Goal: Transaction & Acquisition: Purchase product/service

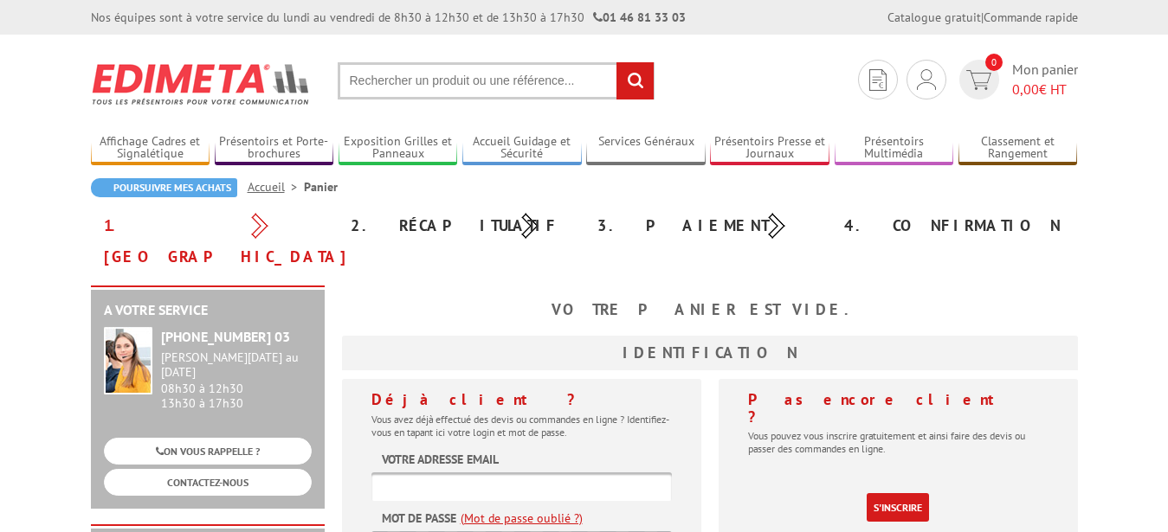
click at [481, 473] on input "text" at bounding box center [521, 487] width 300 height 29
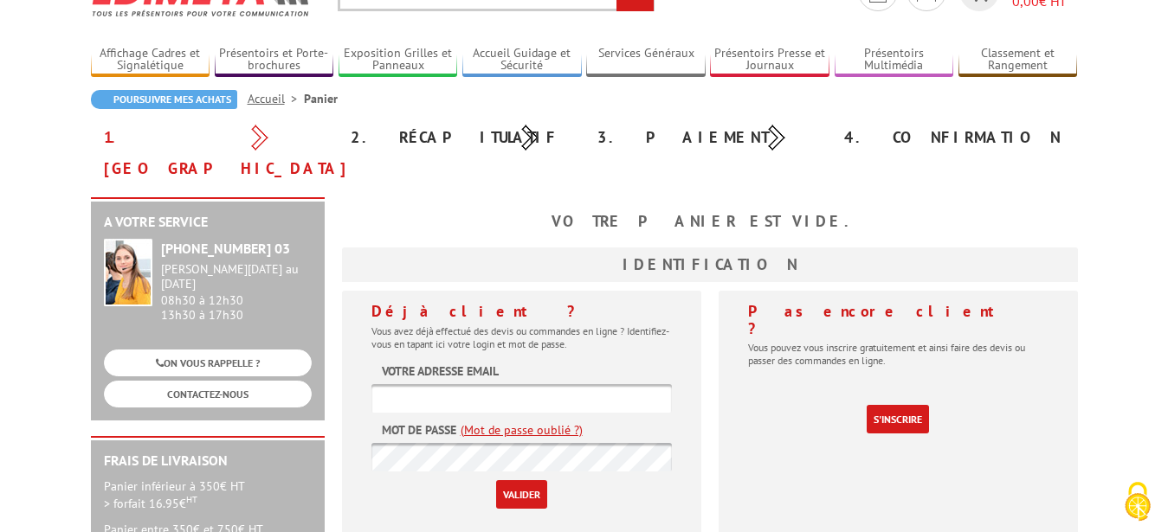
click at [452, 384] on input "text" at bounding box center [521, 398] width 300 height 29
click at [451, 384] on input "text" at bounding box center [521, 398] width 300 height 29
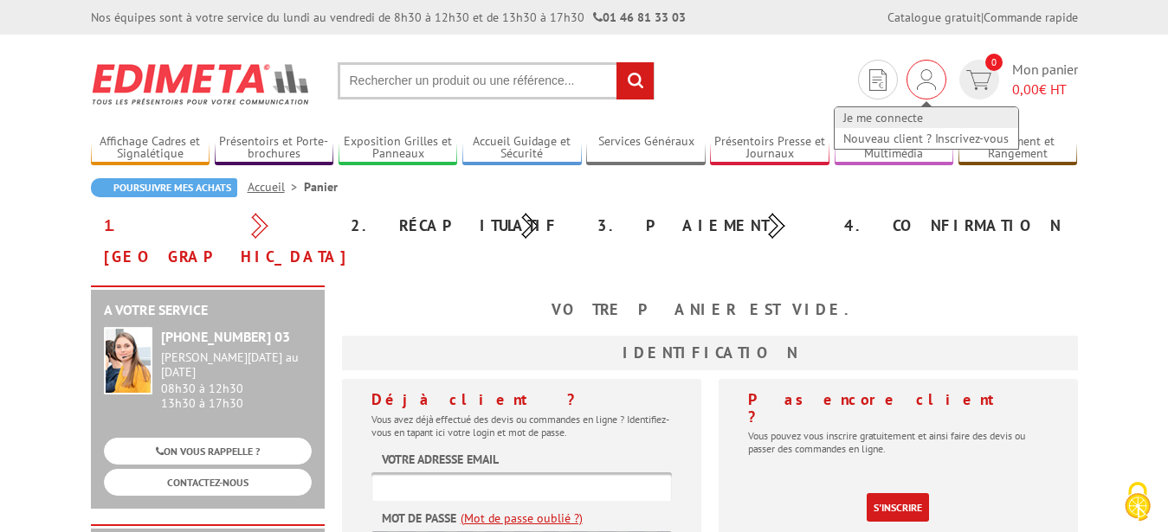
click at [892, 117] on link "Je me connecte" at bounding box center [926, 117] width 184 height 21
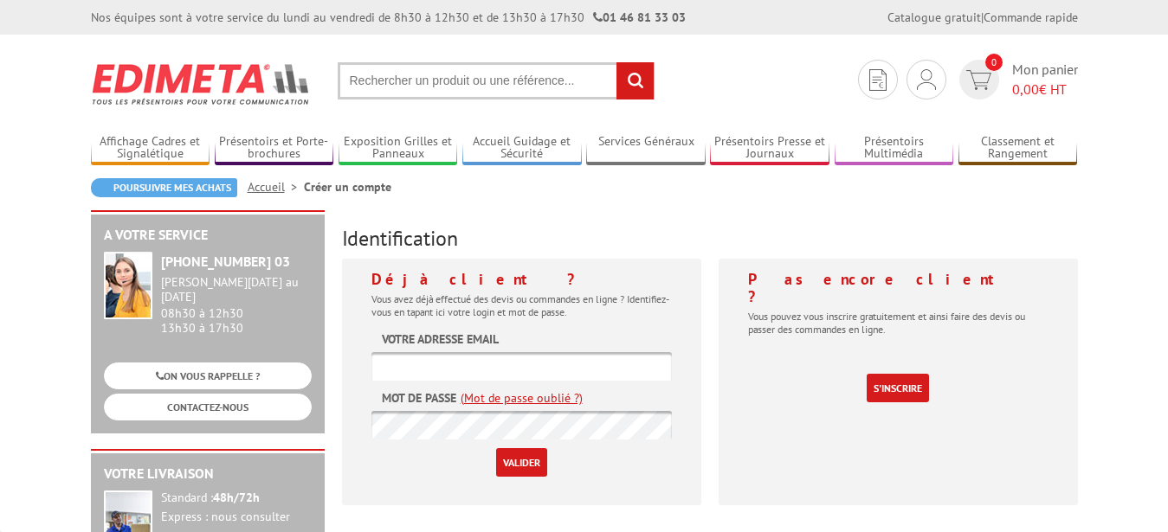
click at [498, 365] on input "text" at bounding box center [521, 366] width 300 height 29
click at [471, 367] on input "text" at bounding box center [521, 366] width 300 height 29
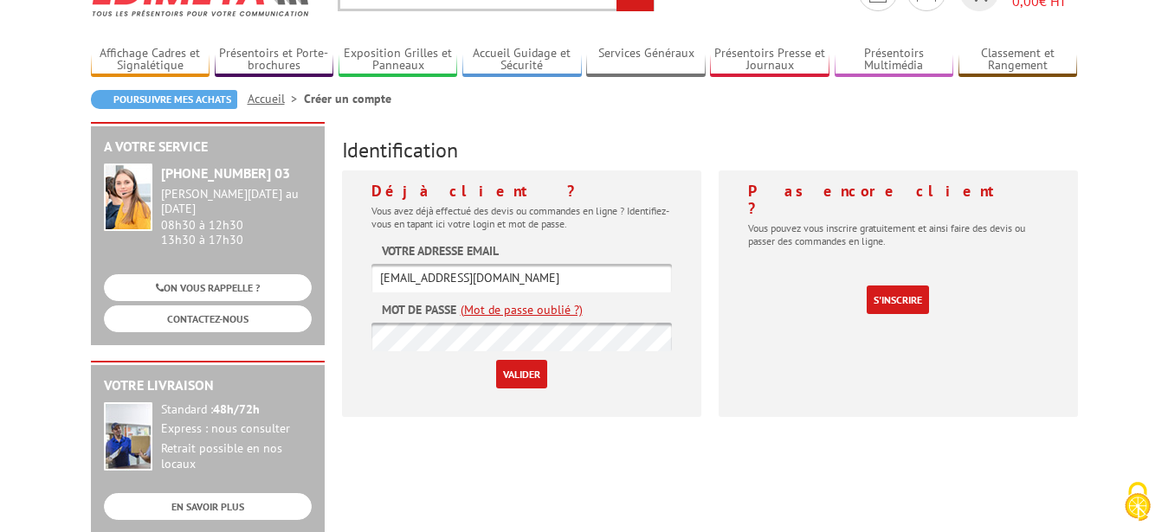
type input "[EMAIL_ADDRESS][DOMAIN_NAME]"
click at [551, 323] on form "Votre adresse email s.martot@orange.fr Mot de passe (Mot de passe oublié ?) Val…" at bounding box center [521, 315] width 300 height 146
click at [551, 312] on link "(Mot de passe oublié ?)" at bounding box center [521, 309] width 122 height 17
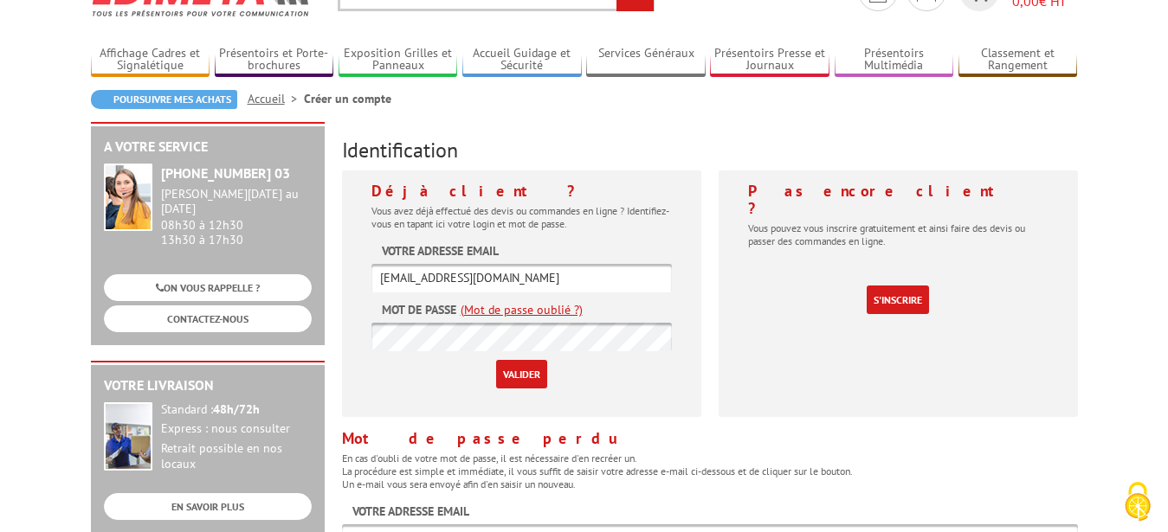
click at [555, 303] on link "(Mot de passe oublié ?)" at bounding box center [521, 309] width 122 height 17
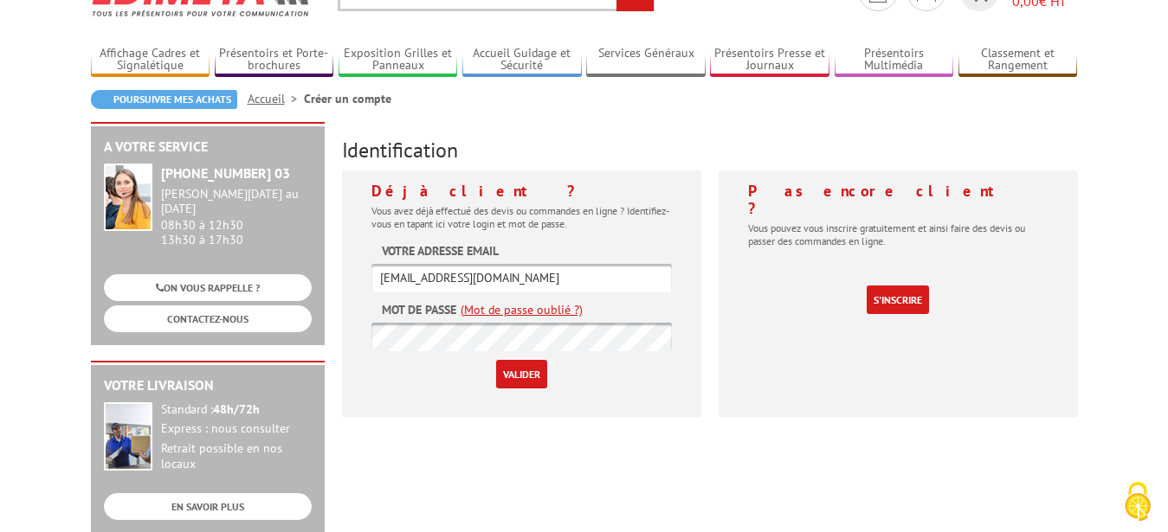
click at [555, 307] on link "(Mot de passe oublié ?)" at bounding box center [521, 309] width 122 height 17
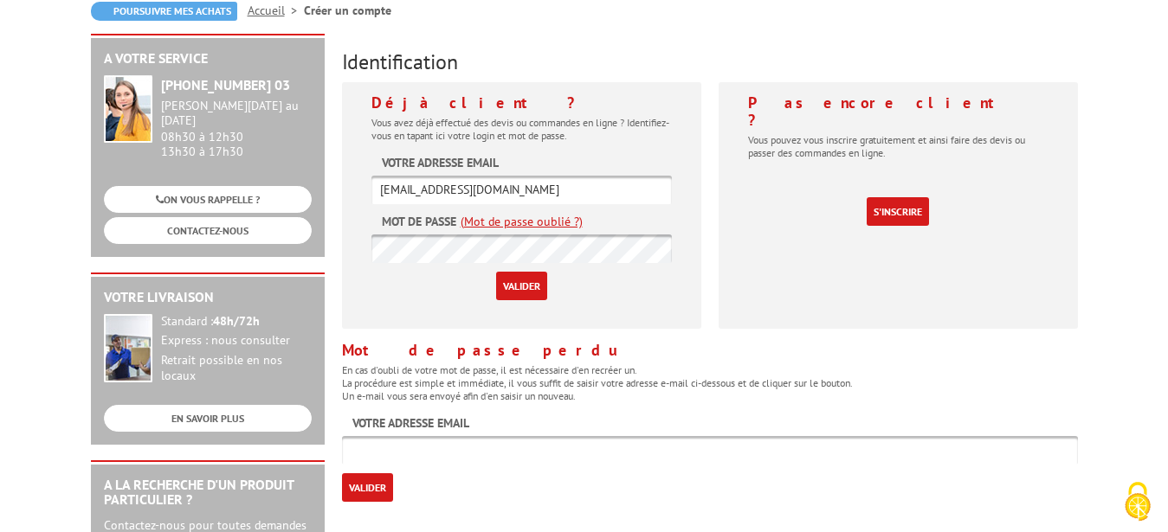
scroll to position [353, 0]
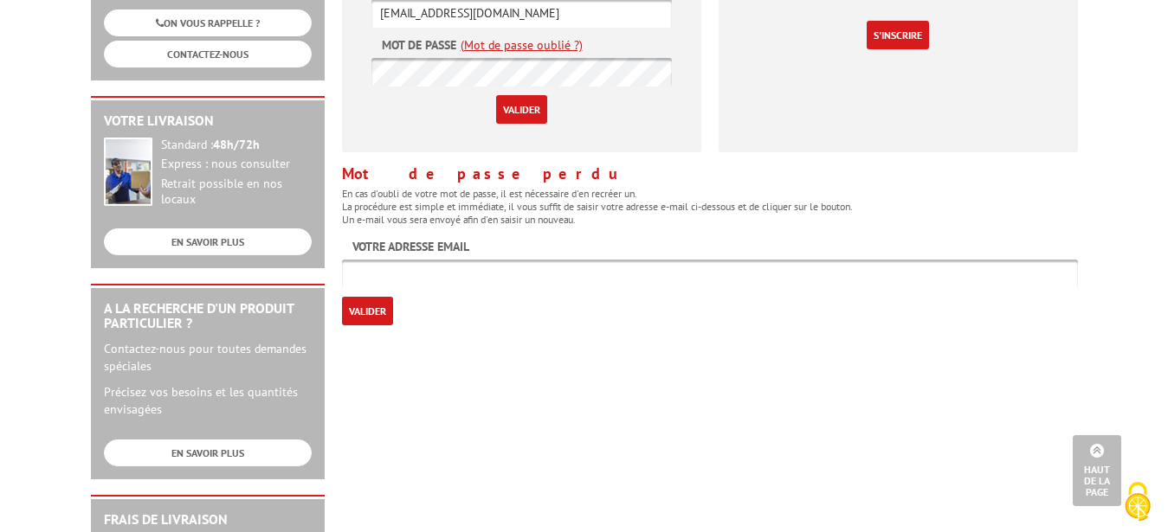
click at [365, 244] on label "Votre adresse email" at bounding box center [410, 246] width 117 height 17
click at [363, 275] on input "text" at bounding box center [710, 274] width 736 height 29
type input "[EMAIL_ADDRESS][DOMAIN_NAME]"
click at [366, 302] on input "Valider" at bounding box center [367, 311] width 51 height 29
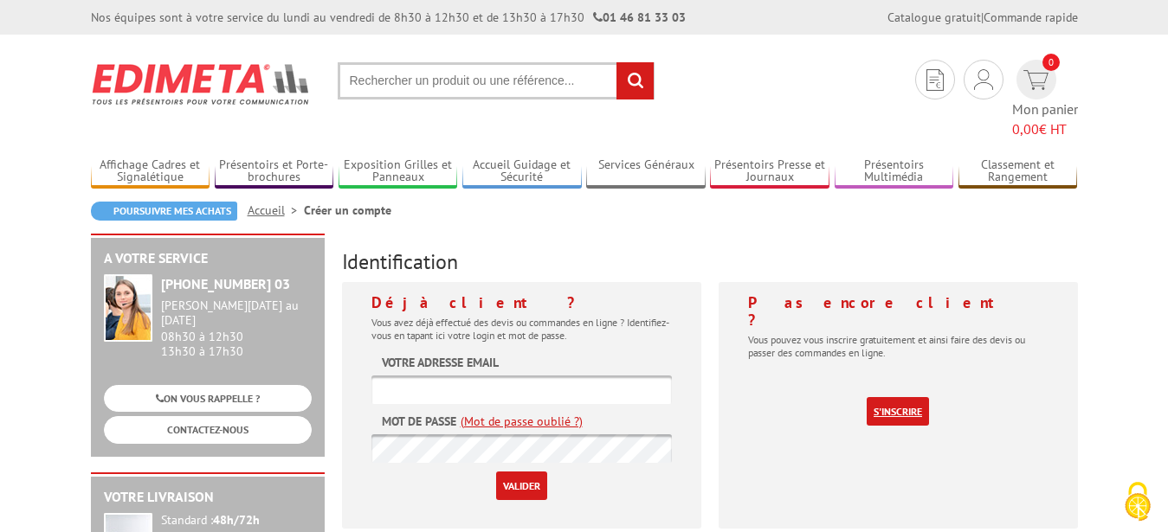
click at [905, 397] on link "S'inscrire" at bounding box center [897, 411] width 62 height 29
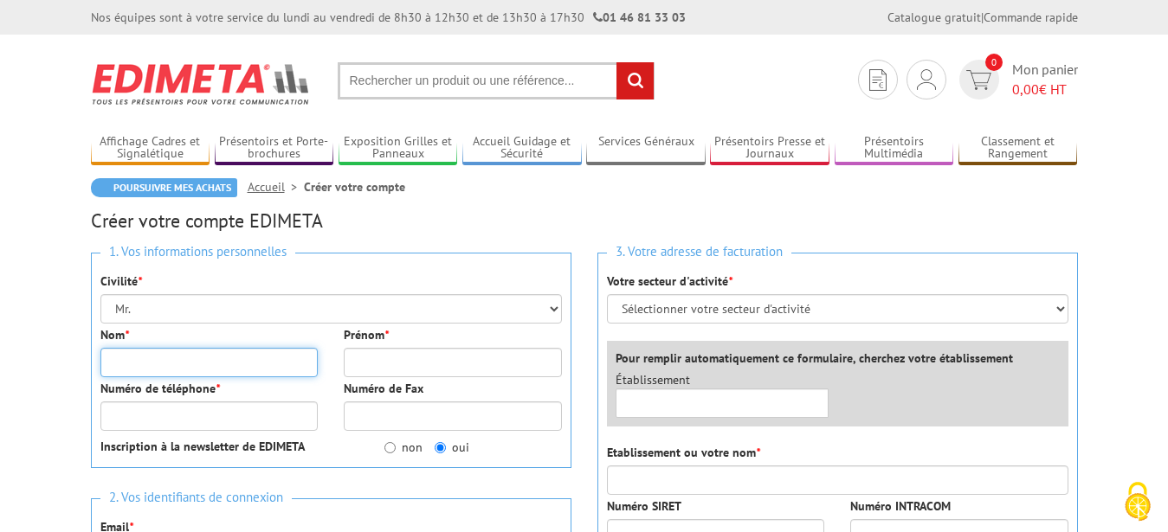
click at [138, 363] on input "Nom *" at bounding box center [209, 362] width 218 height 29
type input "m"
type input "MARTOT"
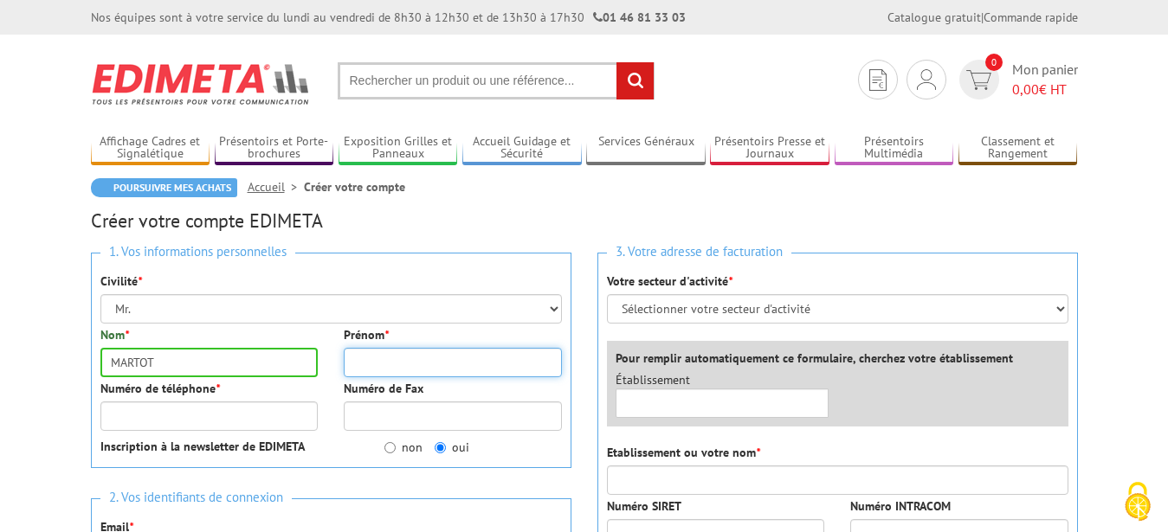
click at [384, 360] on input "Prénom *" at bounding box center [453, 362] width 218 height 29
type input "SEBASTIEN"
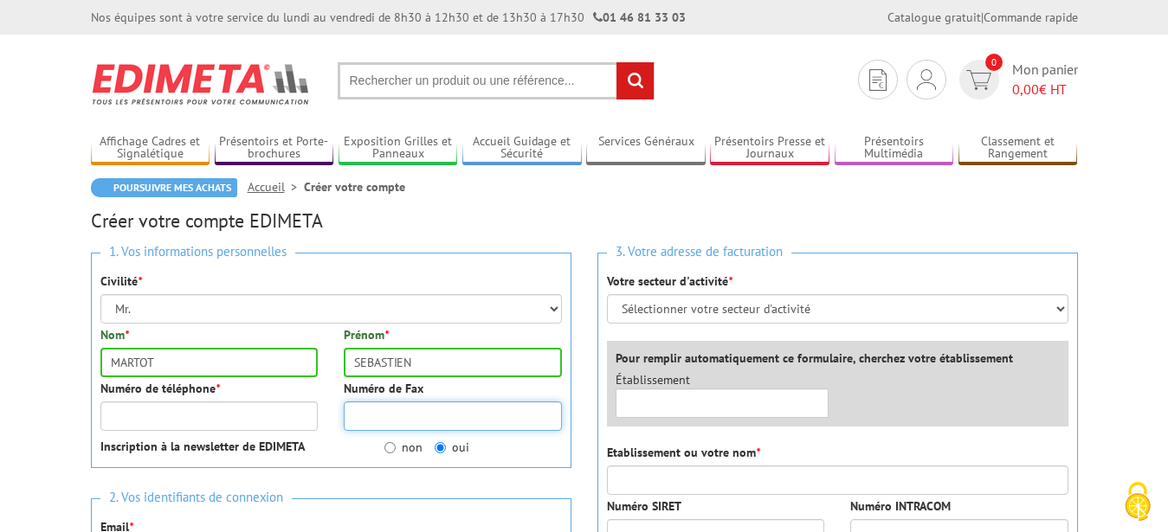
click at [426, 402] on input "Numéro de Fax" at bounding box center [453, 416] width 218 height 29
click at [442, 428] on input "Numéro de Fax" at bounding box center [453, 416] width 218 height 29
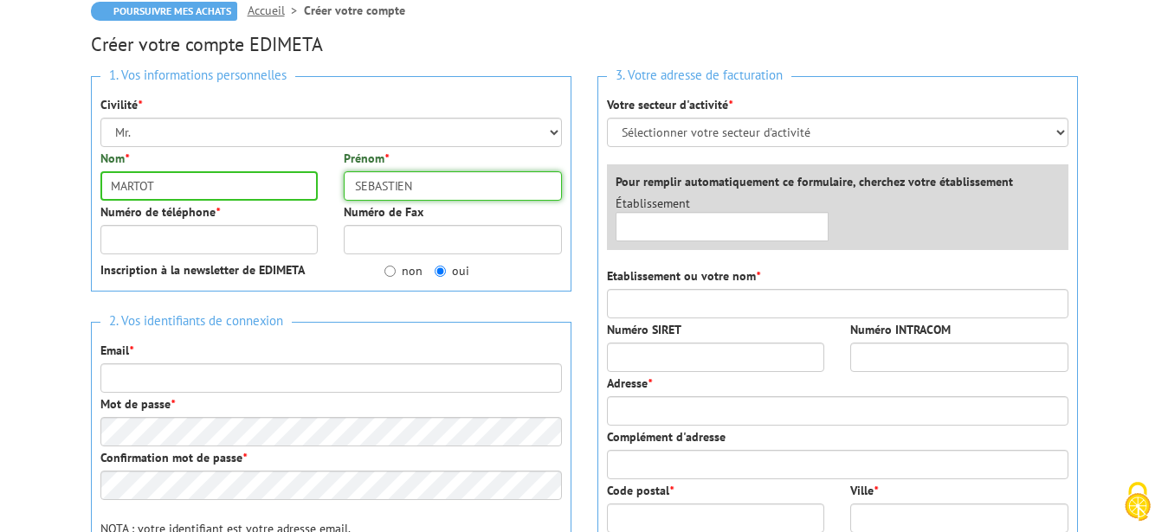
click at [444, 173] on input "SEBASTIEN" at bounding box center [453, 185] width 218 height 29
click at [166, 240] on input "Numéro de téléphone *" at bounding box center [209, 239] width 218 height 29
type input "0783149146"
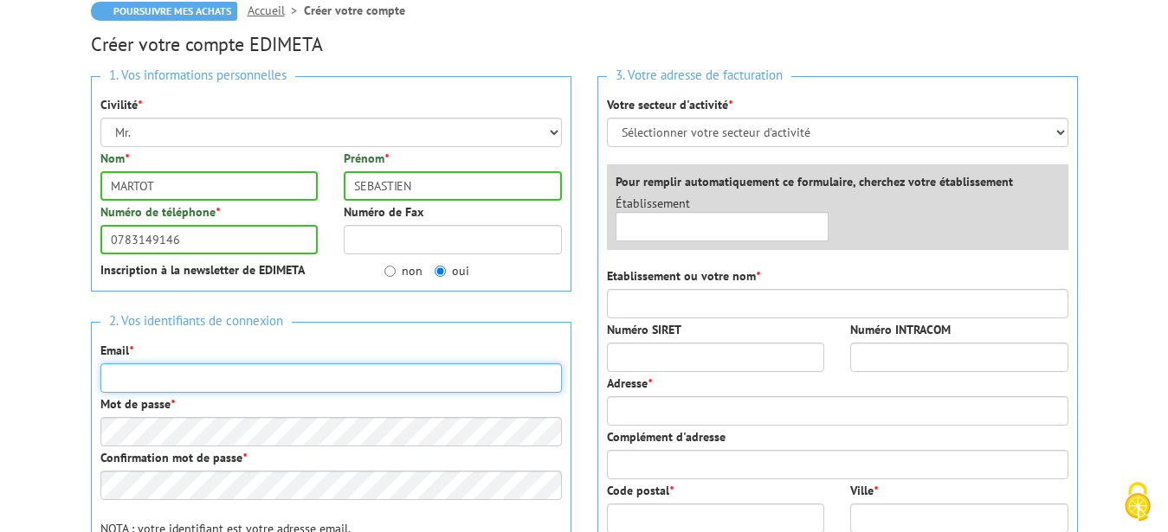
click at [131, 380] on input "Email *" at bounding box center [330, 378] width 461 height 29
type input "S"
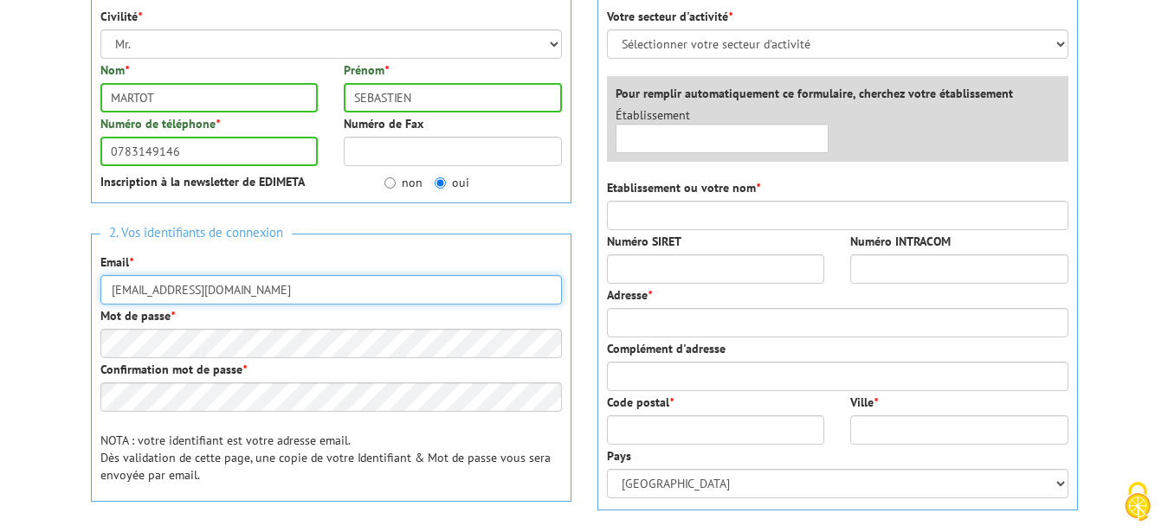
type input "s.martot@orange.fr"
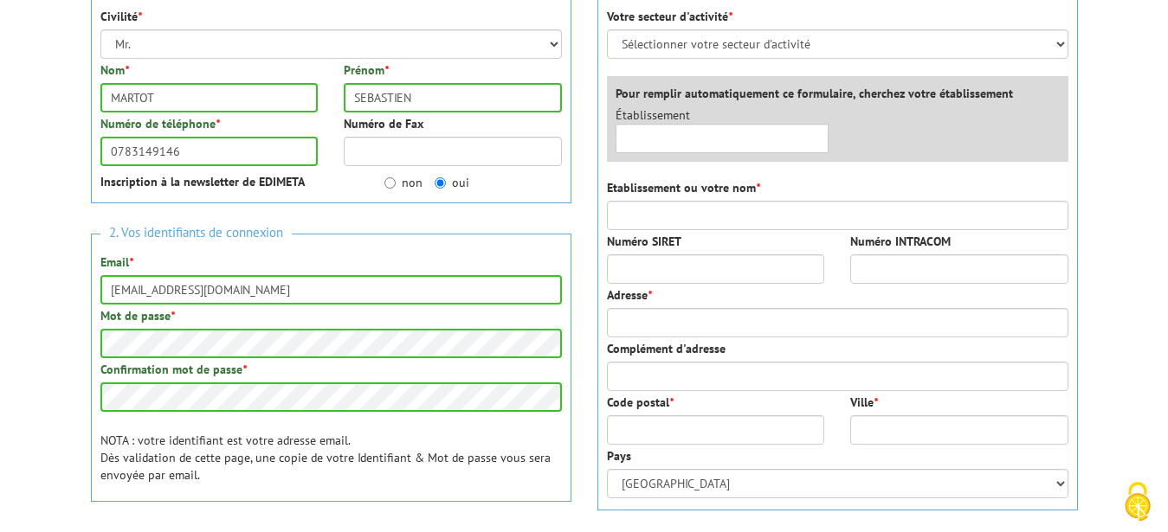
scroll to position [88, 0]
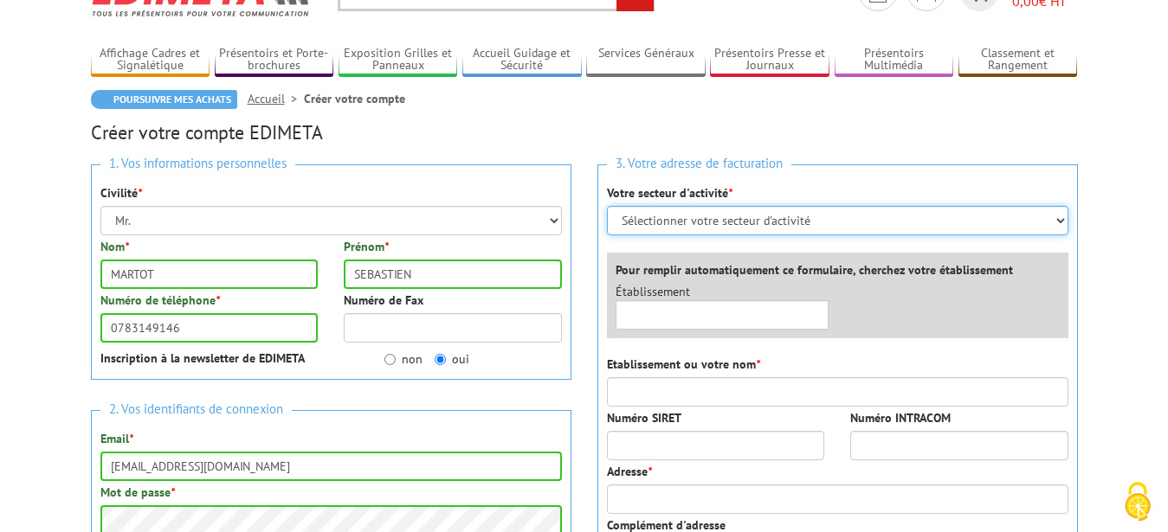
select select "877"
click option "Magasins et commerces" at bounding box center [0, 0] width 0 height 0
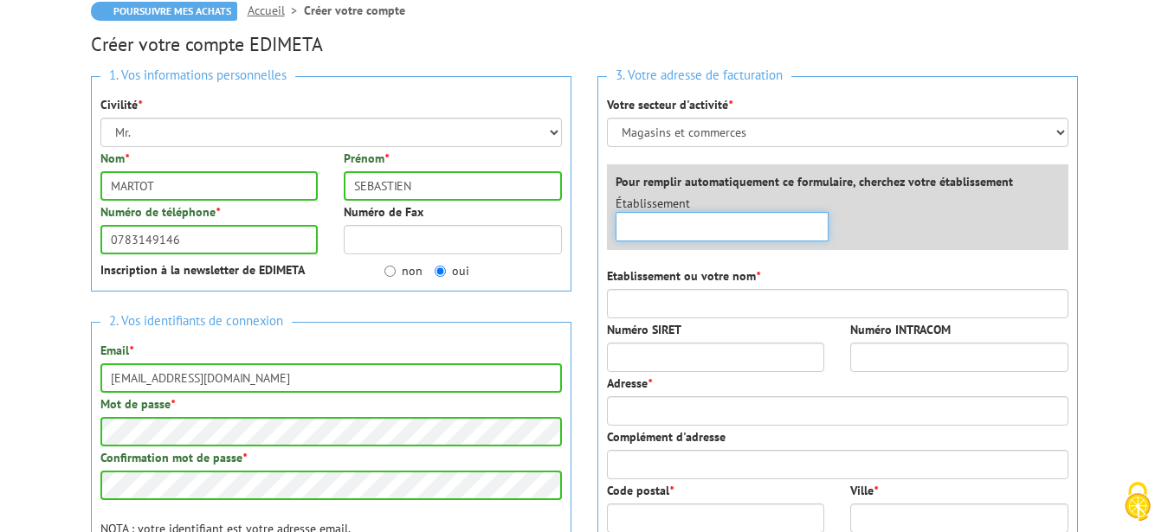
click at [662, 220] on input "text" at bounding box center [722, 226] width 214 height 29
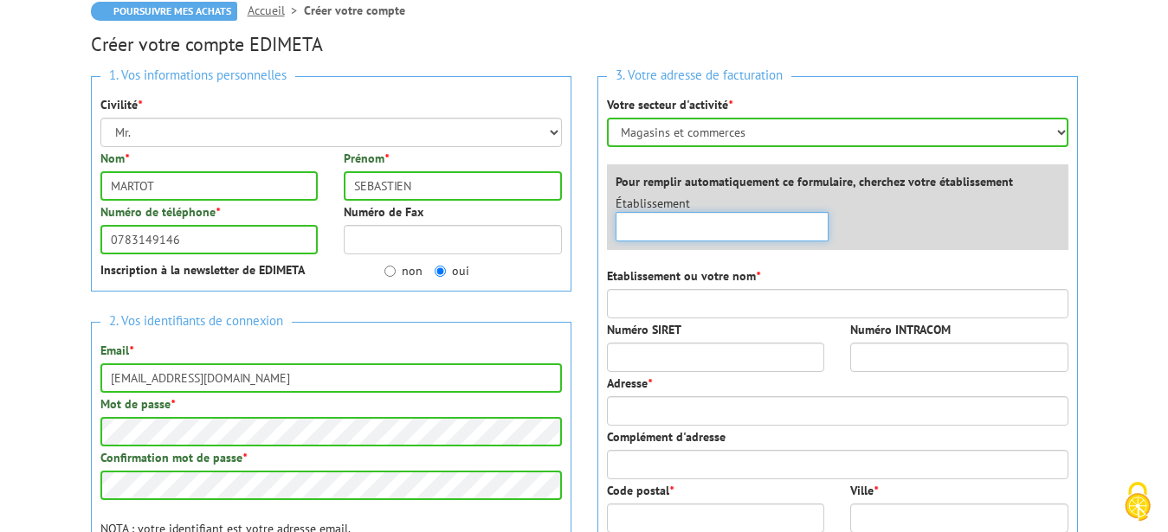
click at [664, 230] on input "text" at bounding box center [722, 226] width 214 height 29
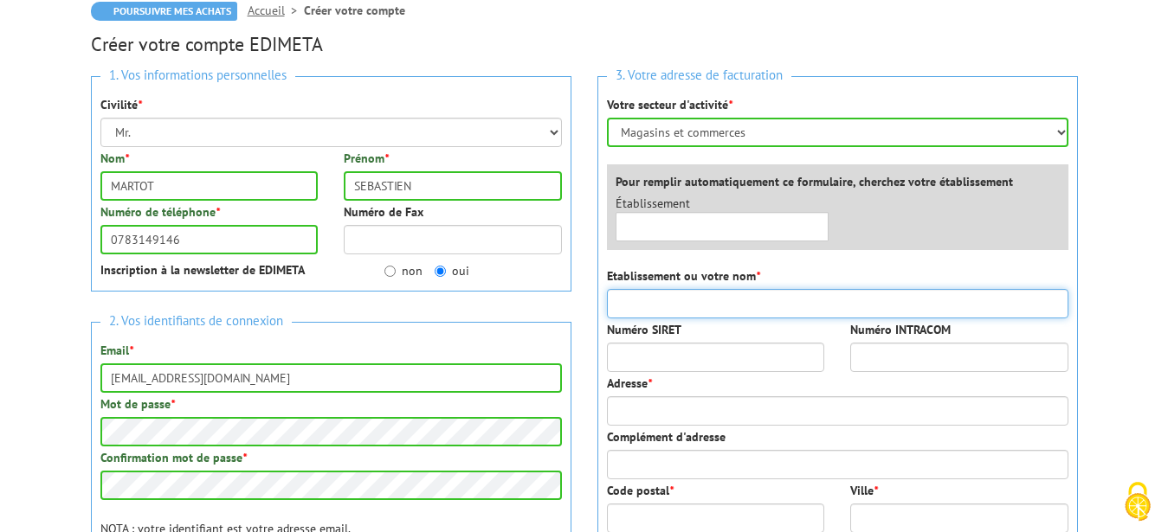
click at [660, 308] on input "Etablissement ou votre nom *" at bounding box center [837, 303] width 461 height 29
type input "m"
type input "MARTOT"
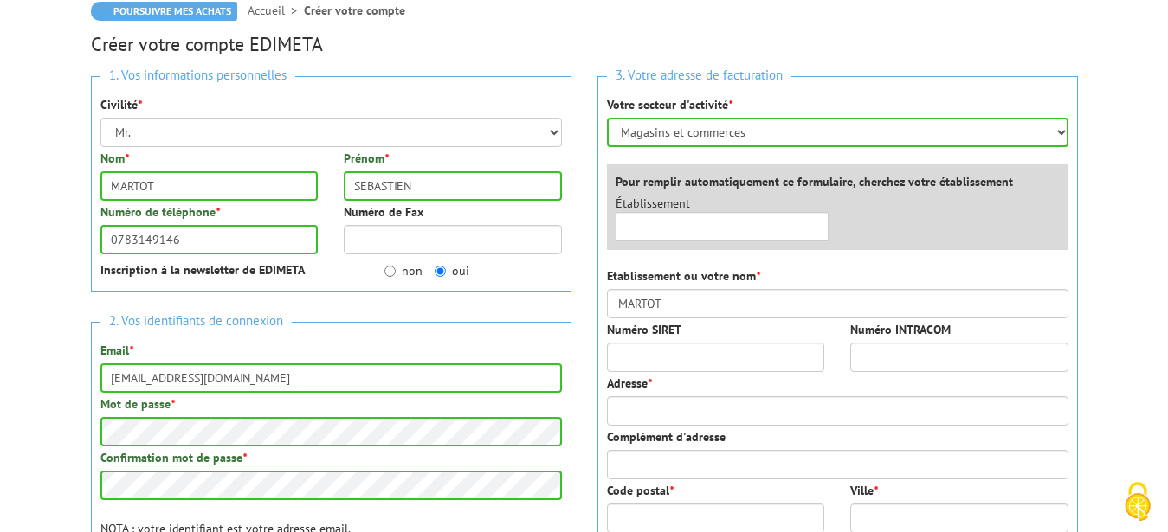
click at [659, 372] on div "Numéro SIRET Numéro INTRACOM" at bounding box center [837, 348] width 487 height 54
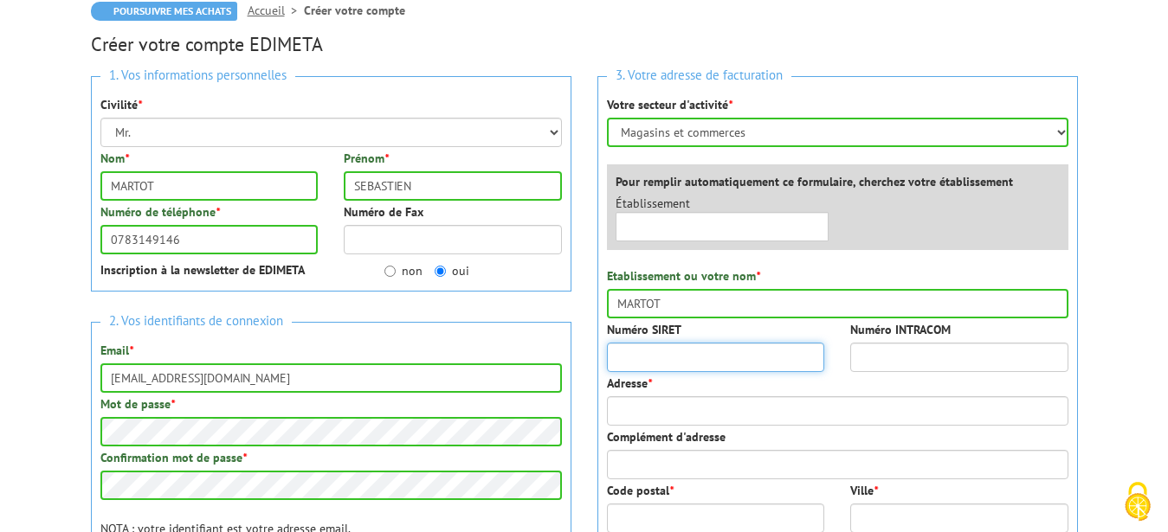
click at [660, 357] on input "Numéro SIRET" at bounding box center [716, 357] width 218 height 29
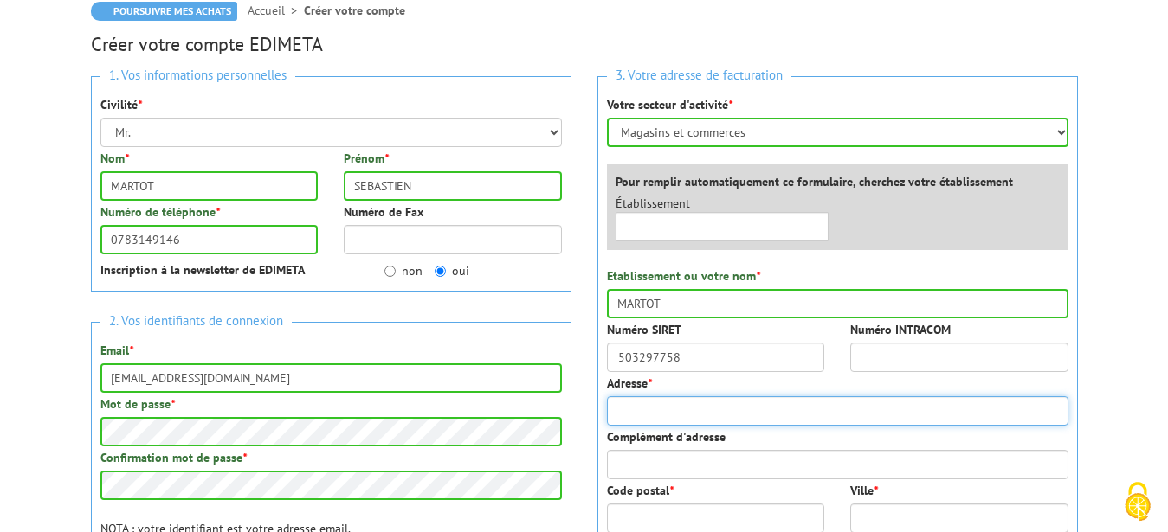
click at [775, 402] on input "Adresse *" at bounding box center [837, 410] width 461 height 29
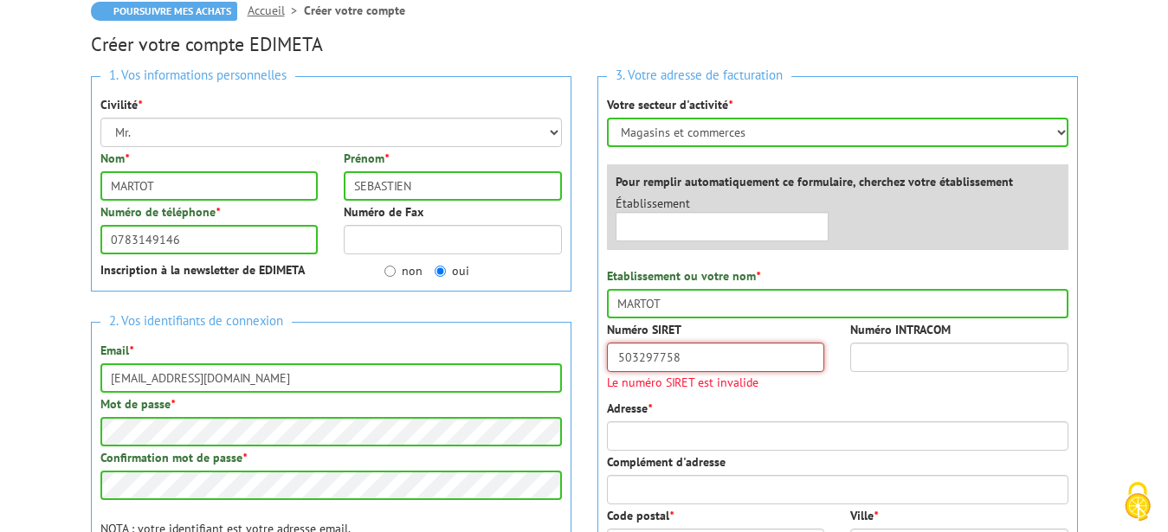
click at [759, 348] on input "503297758" at bounding box center [716, 357] width 218 height 29
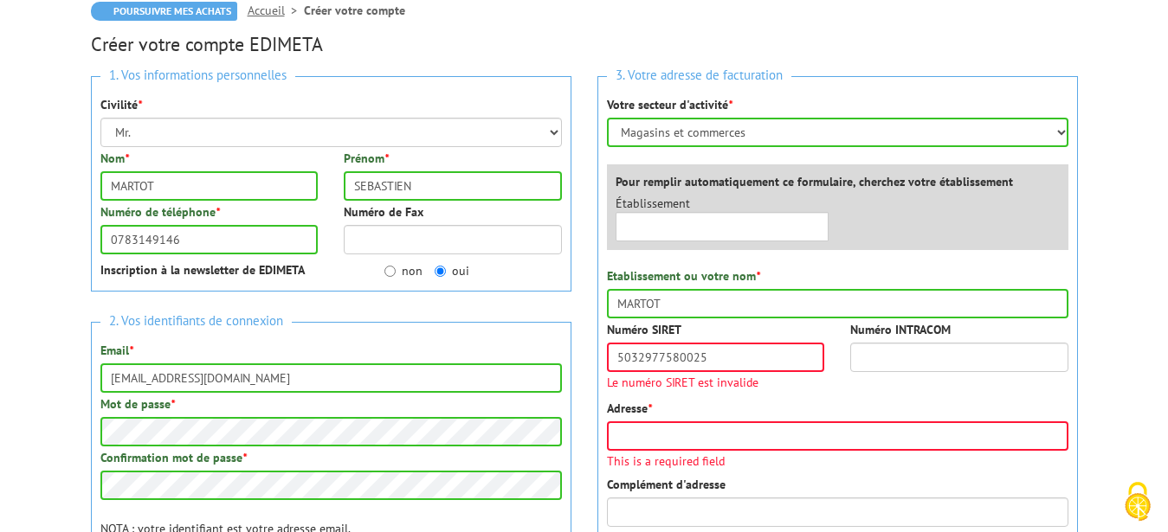
click at [882, 337] on label "Numéro INTRACOM" at bounding box center [900, 329] width 100 height 17
click at [882, 343] on input "Numéro INTRACOM" at bounding box center [959, 357] width 218 height 29
click at [883, 345] on input "Numéro INTRACOM" at bounding box center [959, 357] width 218 height 29
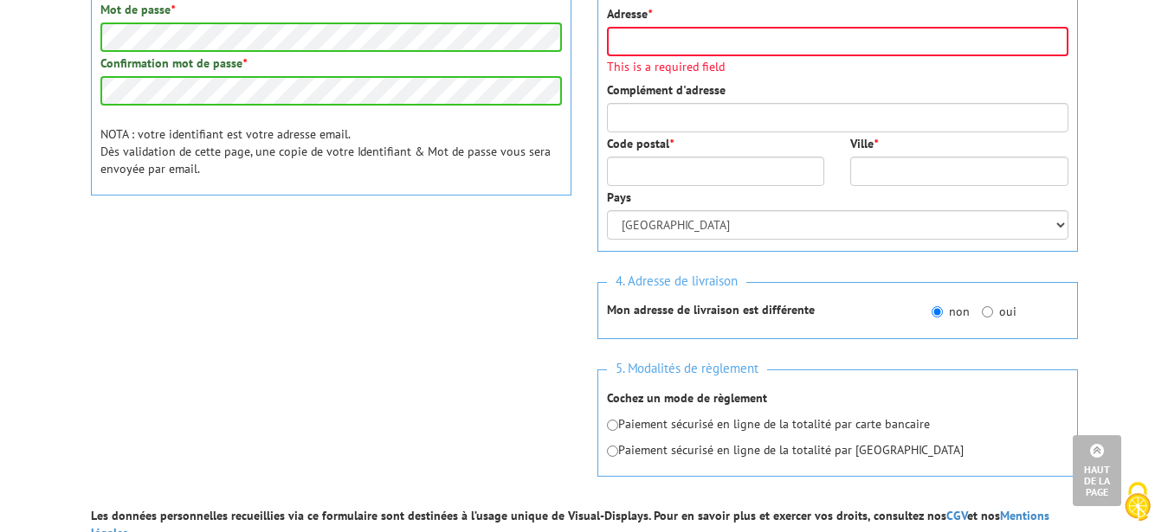
scroll to position [483, 0]
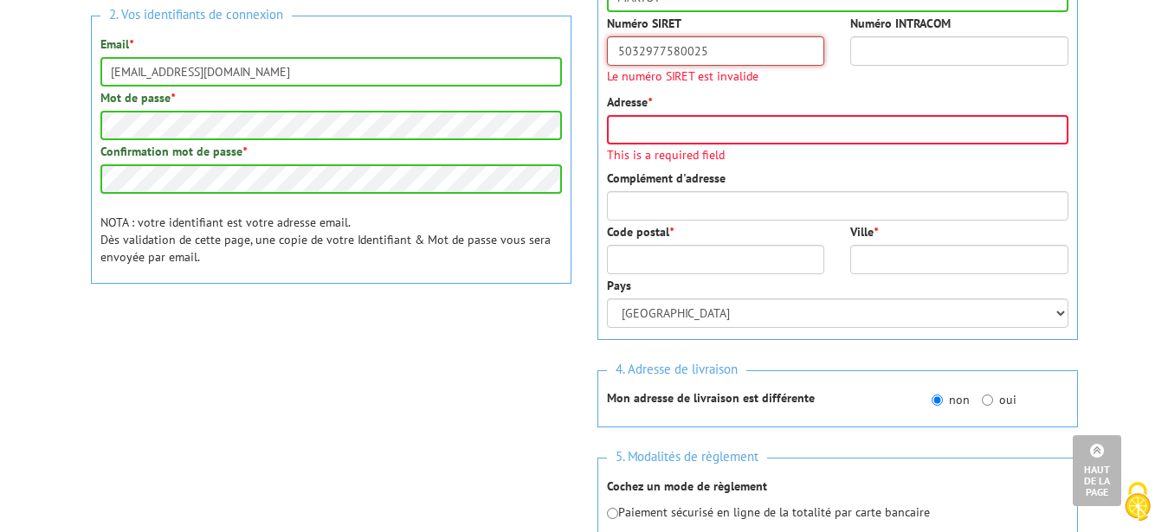
click at [655, 50] on input "5032977580025" at bounding box center [716, 50] width 218 height 29
click at [711, 48] on input "5032967580025" at bounding box center [716, 50] width 218 height 29
click at [837, 93] on div "Numéro SIRET 503296758 Le numéro SIRET est invalide Numéro INTRACOM" at bounding box center [837, 54] width 487 height 79
click at [721, 48] on input "503296758" at bounding box center [716, 50] width 218 height 29
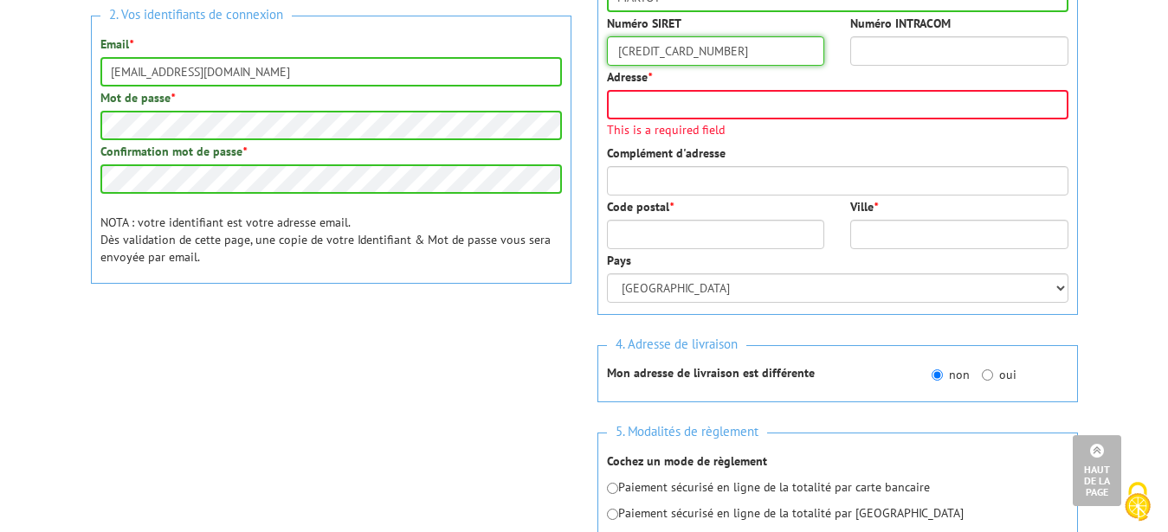
type input "50329675800025"
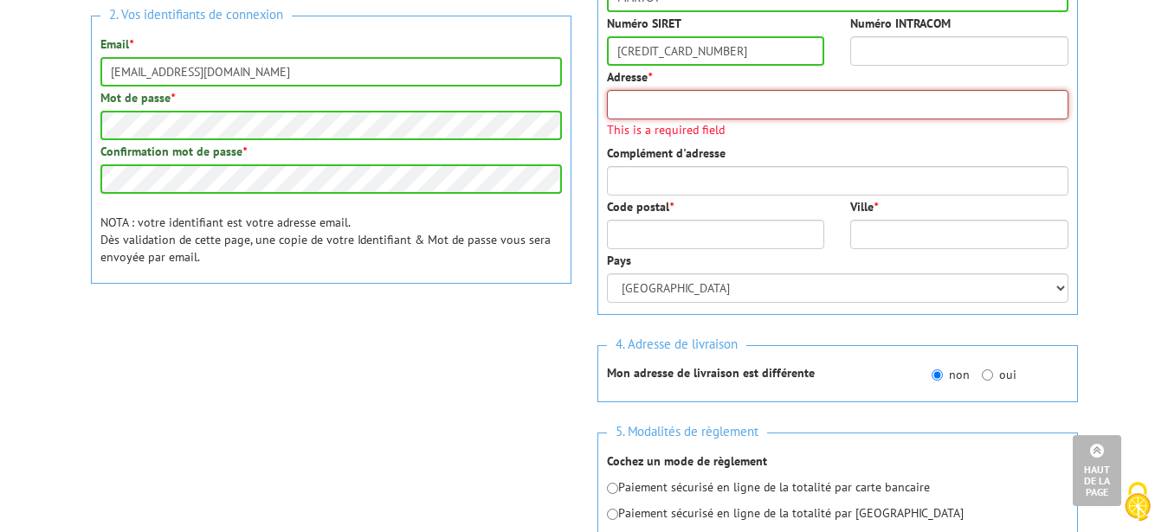
click at [736, 96] on input "Adresse *" at bounding box center [837, 104] width 461 height 29
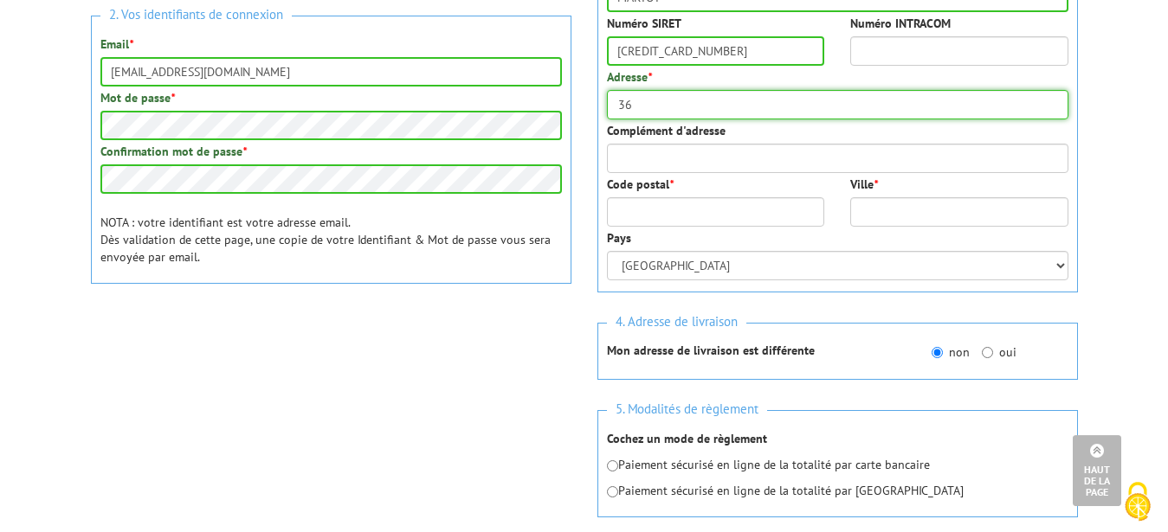
type input "36 AVENUE DU PRESIDENT KENNEDY"
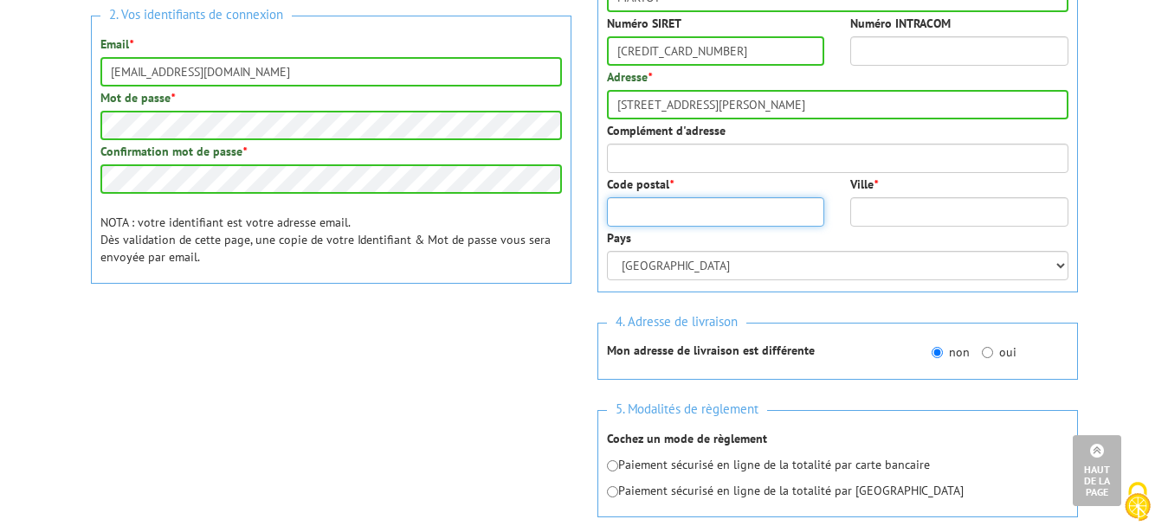
type input "76330"
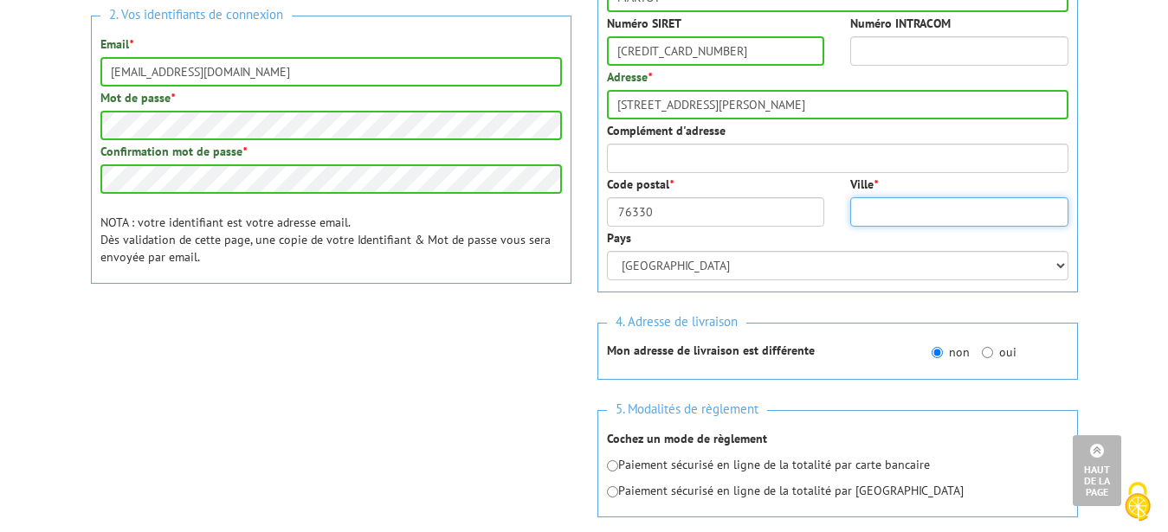
type input "PORT JEROME SUR SEINE"
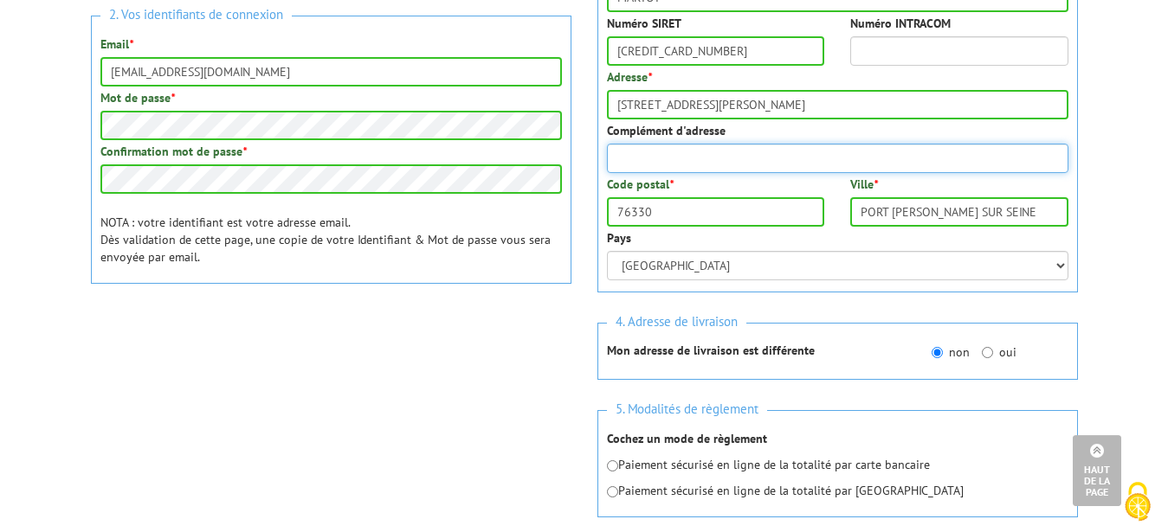
click at [701, 152] on input "Complément d'adresse" at bounding box center [837, 158] width 461 height 29
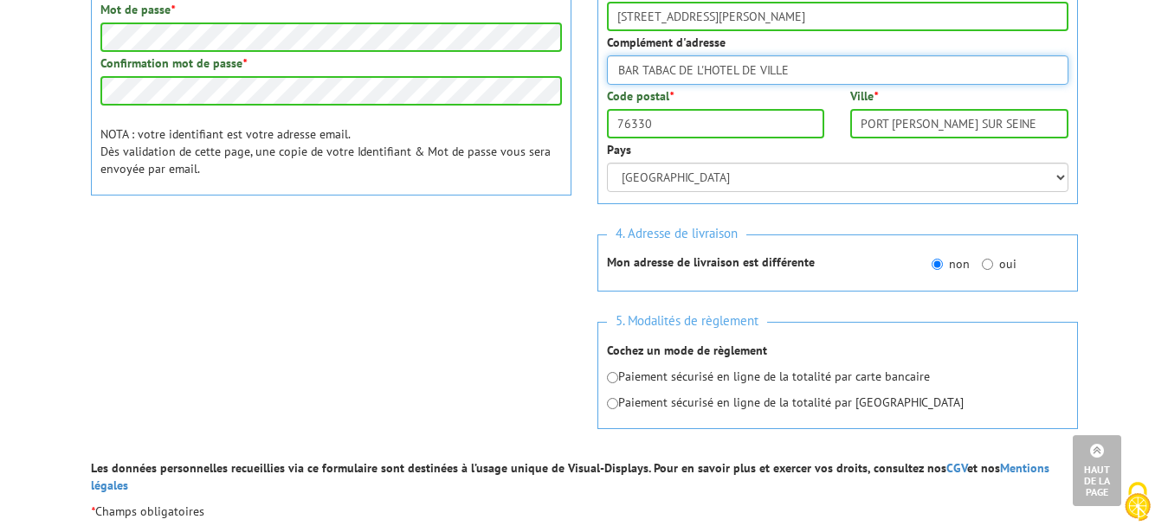
scroll to position [660, 0]
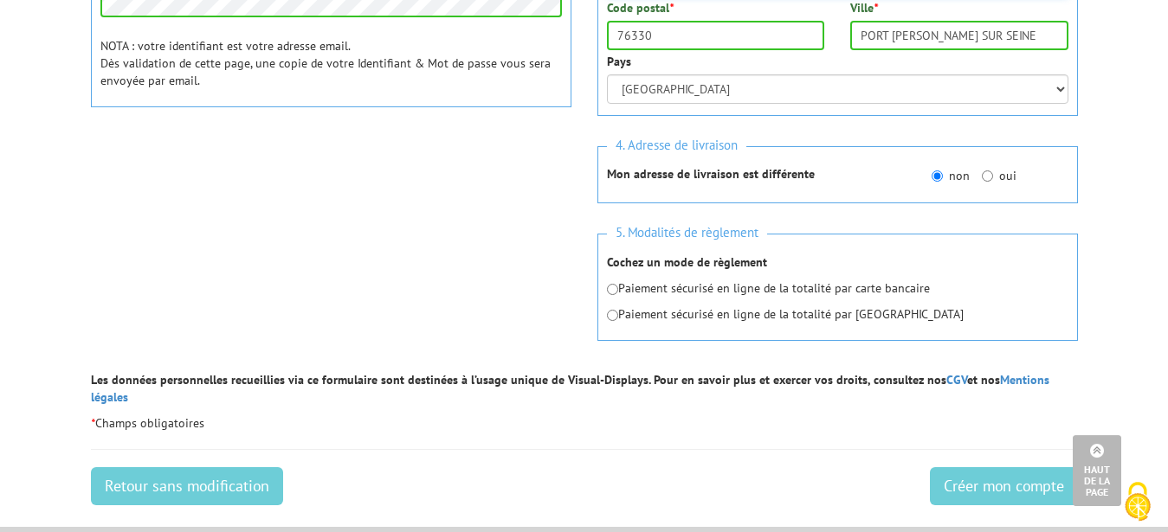
type input "BAR TABAC DE L'HOTEL DE VILLE"
click at [618, 288] on input "radio" at bounding box center [612, 289] width 11 height 11
radio input "true"
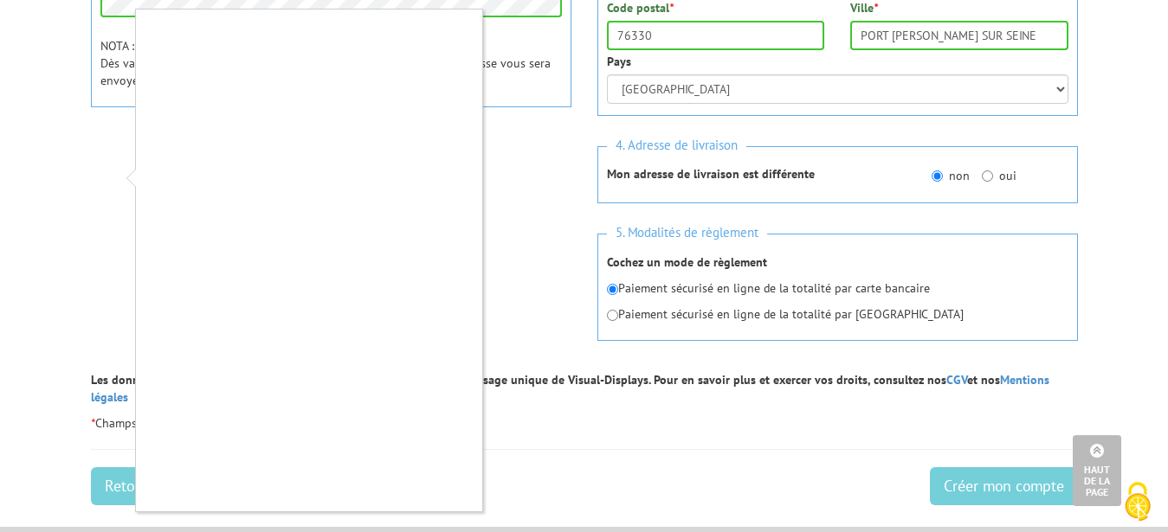
scroll to position [748, 0]
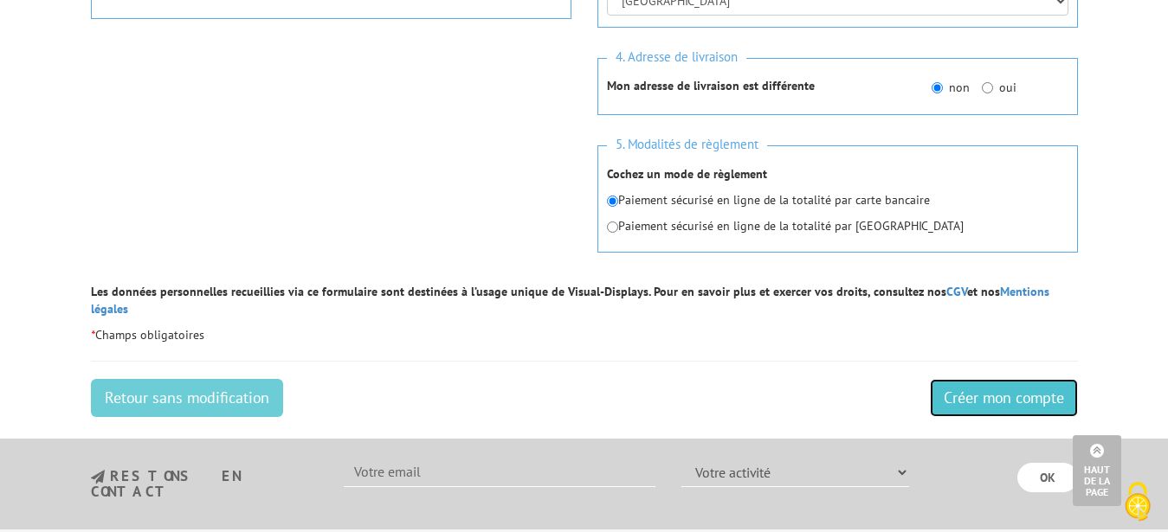
click at [1027, 379] on input "Créer mon compte" at bounding box center [1004, 398] width 148 height 38
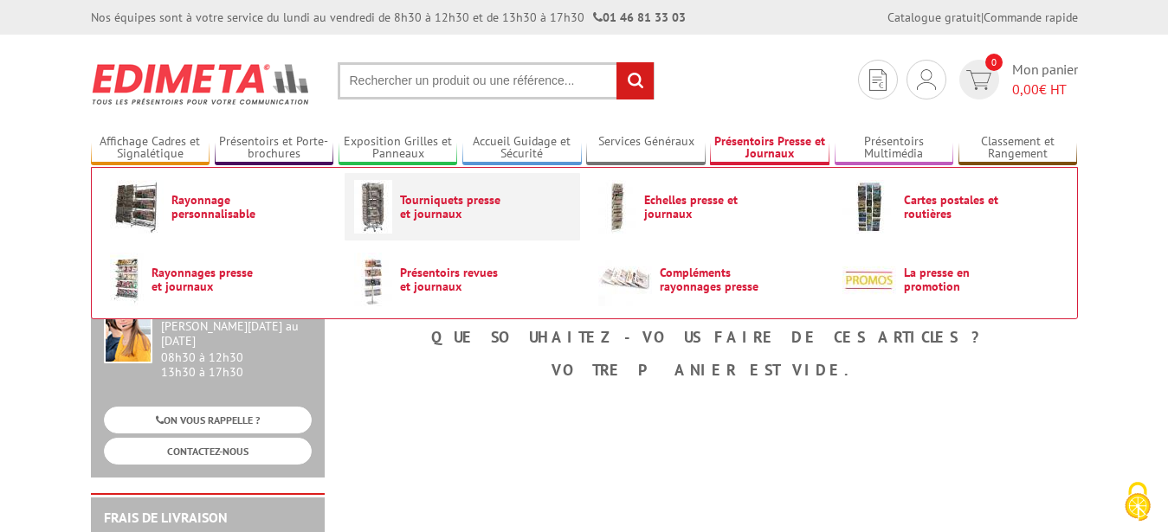
click at [448, 196] on span "Tourniquets presse et journaux" at bounding box center [452, 207] width 104 height 28
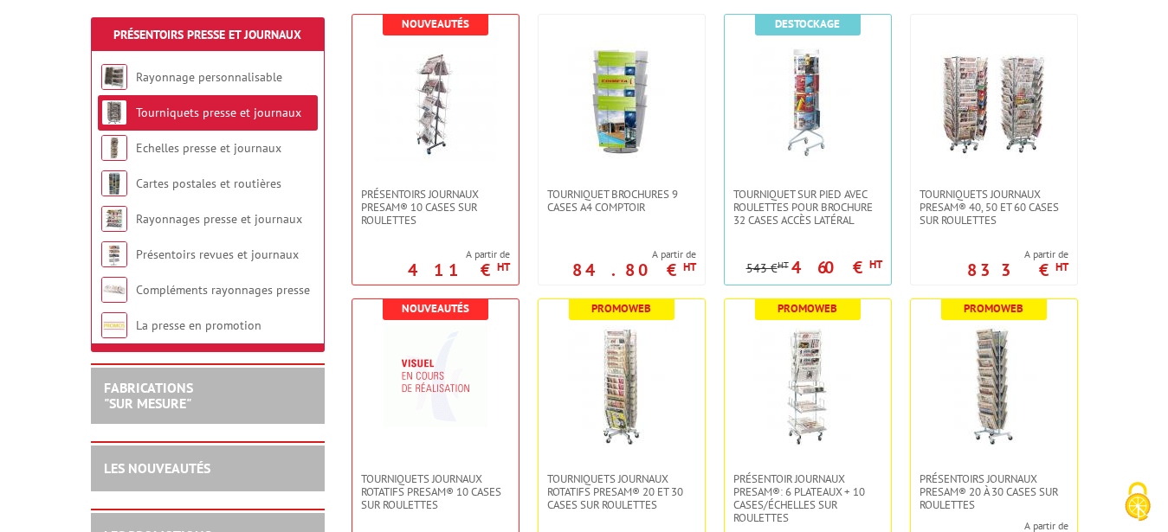
scroll to position [441, 0]
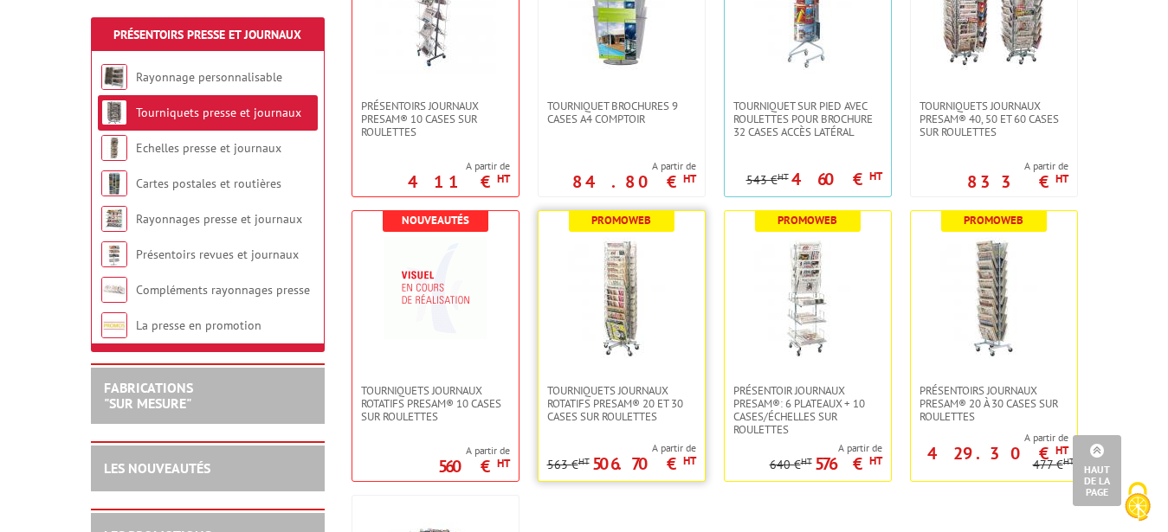
click at [656, 343] on img at bounding box center [621, 297] width 121 height 121
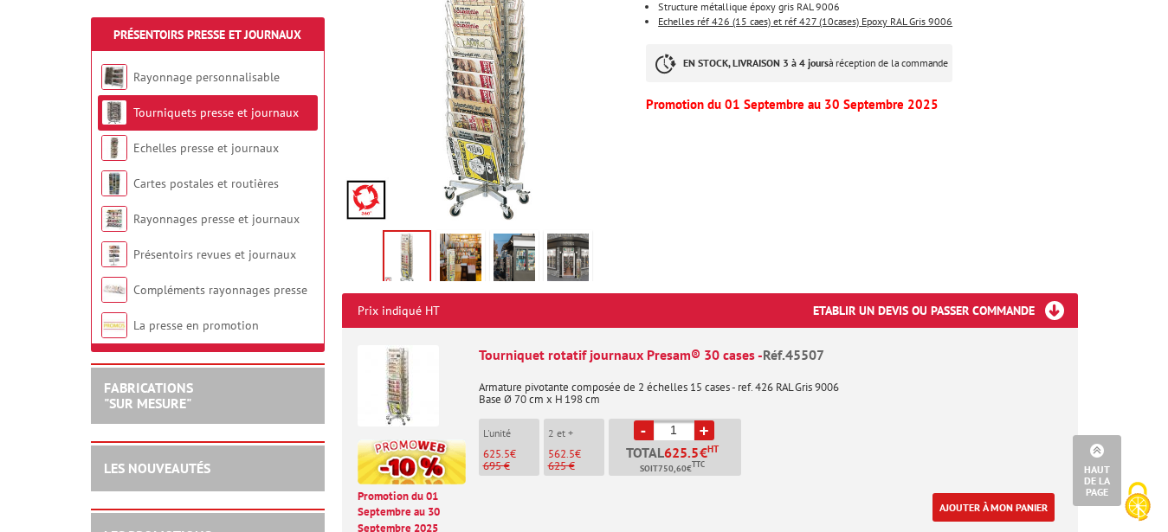
scroll to position [177, 0]
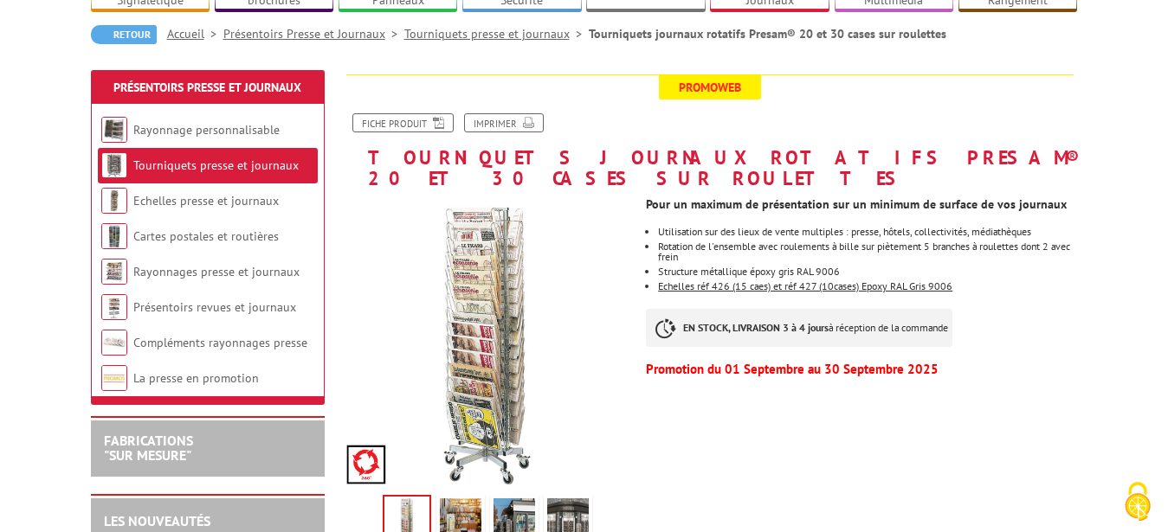
click at [466, 499] on img at bounding box center [461, 526] width 42 height 54
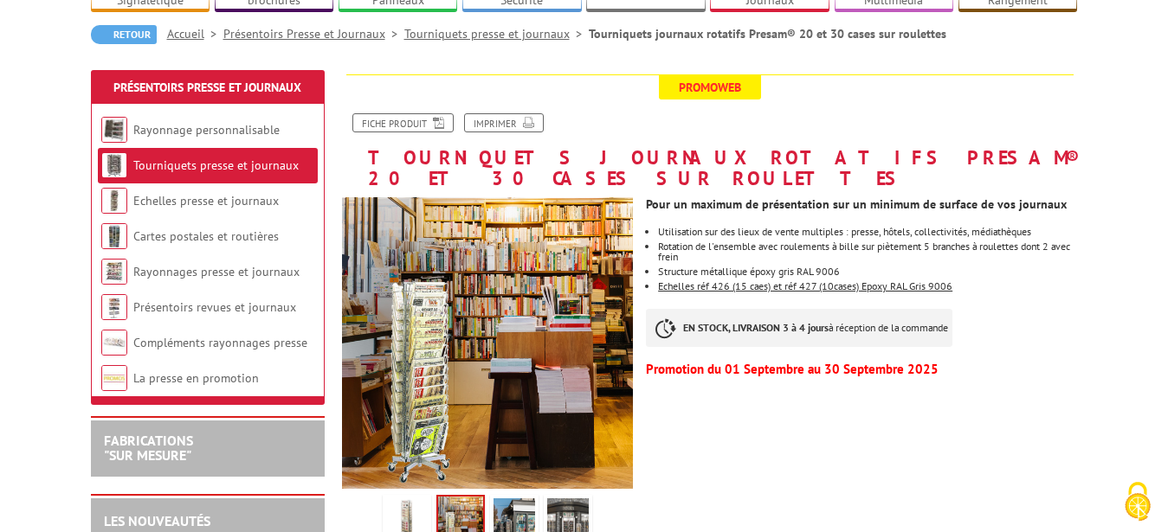
click at [511, 499] on img at bounding box center [514, 526] width 42 height 54
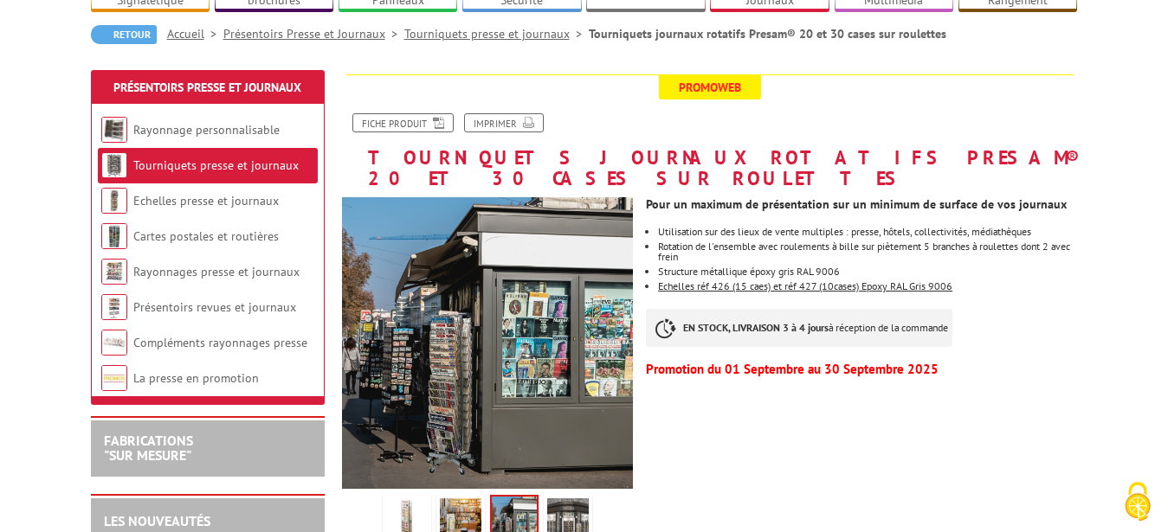
click at [557, 499] on img at bounding box center [568, 526] width 42 height 54
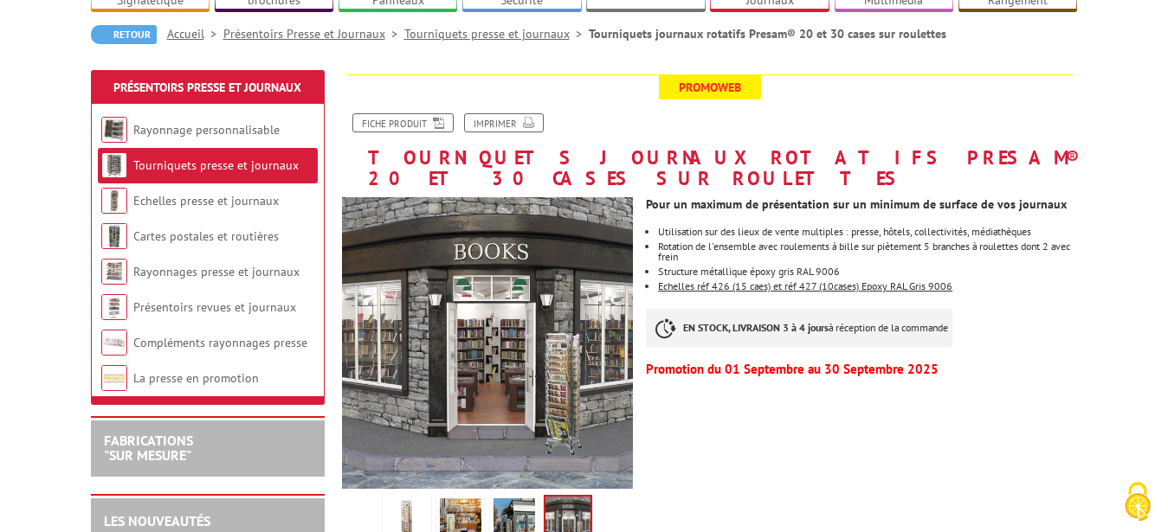
click at [518, 499] on img at bounding box center [514, 526] width 42 height 54
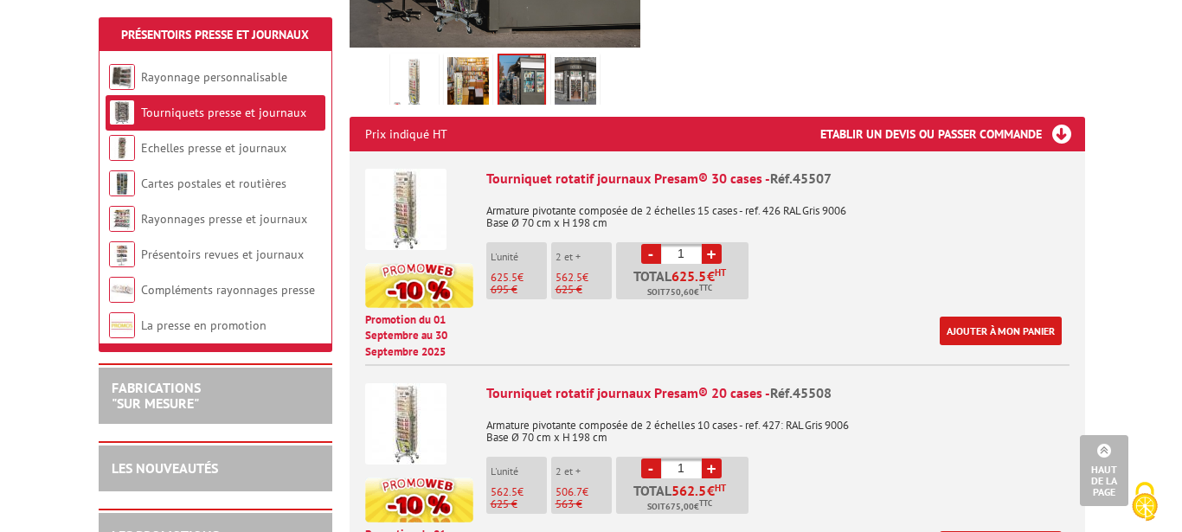
scroll to position [883, 0]
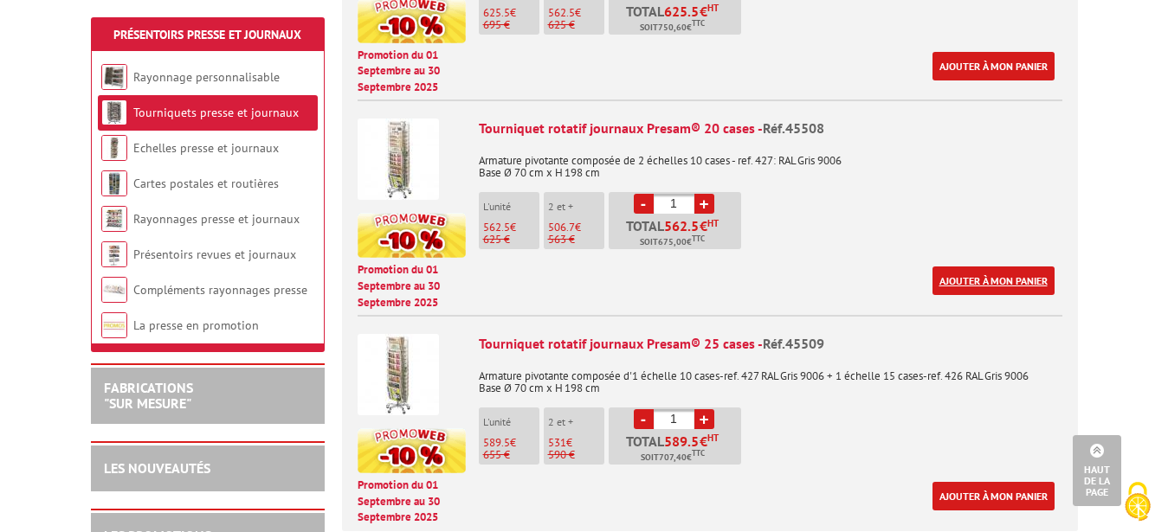
click at [984, 267] on link "Ajouter à mon panier" at bounding box center [993, 281] width 122 height 29
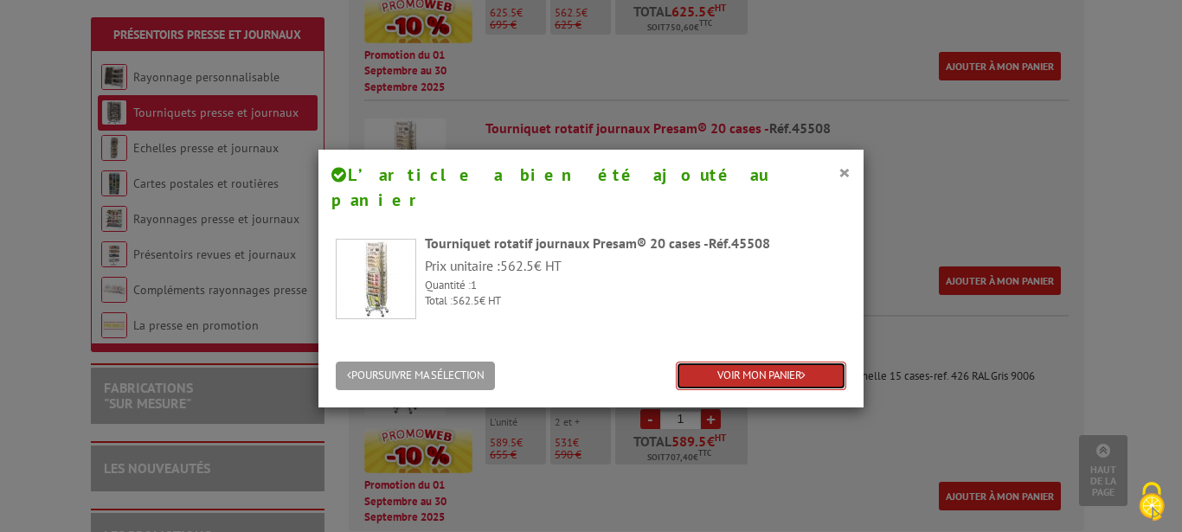
click at [750, 362] on link "VOIR MON PANIER" at bounding box center [761, 376] width 171 height 29
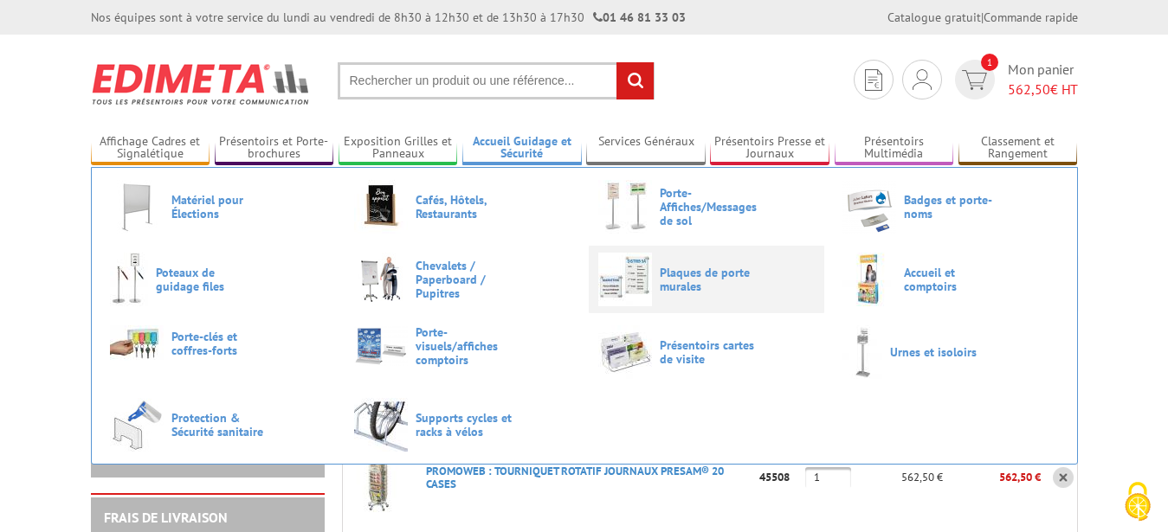
click at [623, 284] on img at bounding box center [625, 280] width 54 height 54
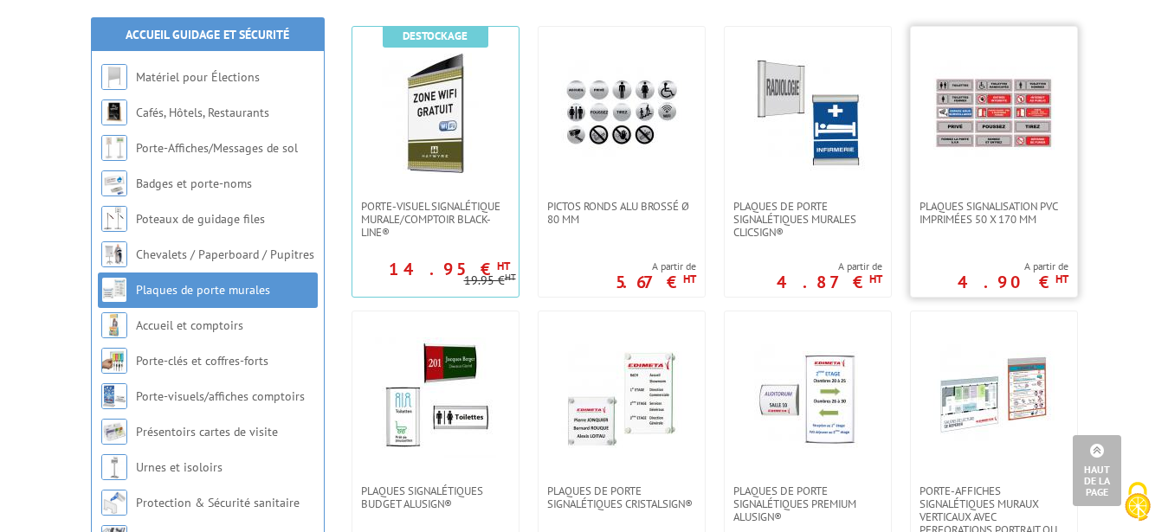
scroll to position [441, 0]
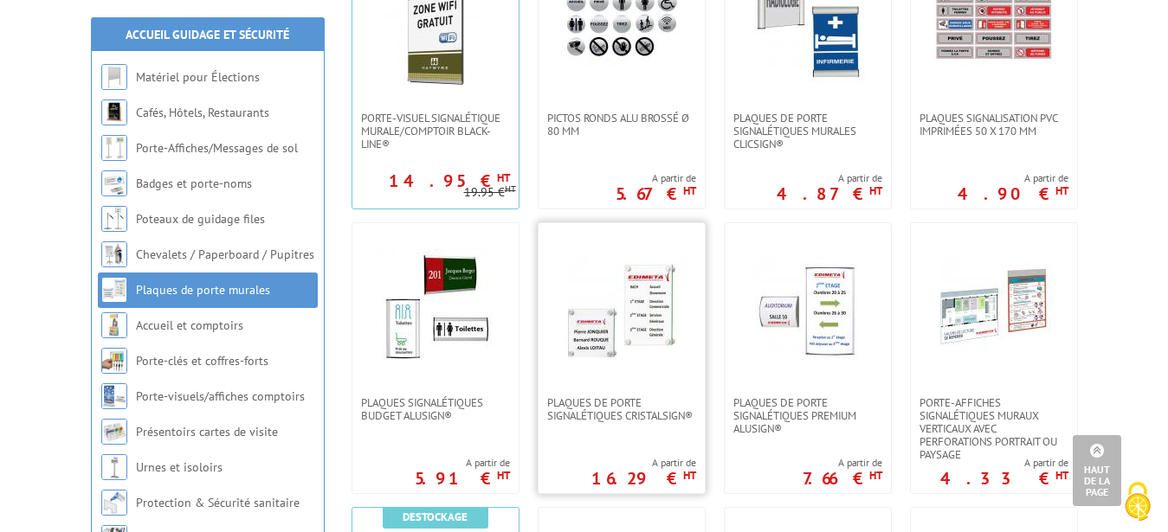
click at [586, 307] on img at bounding box center [621, 309] width 121 height 121
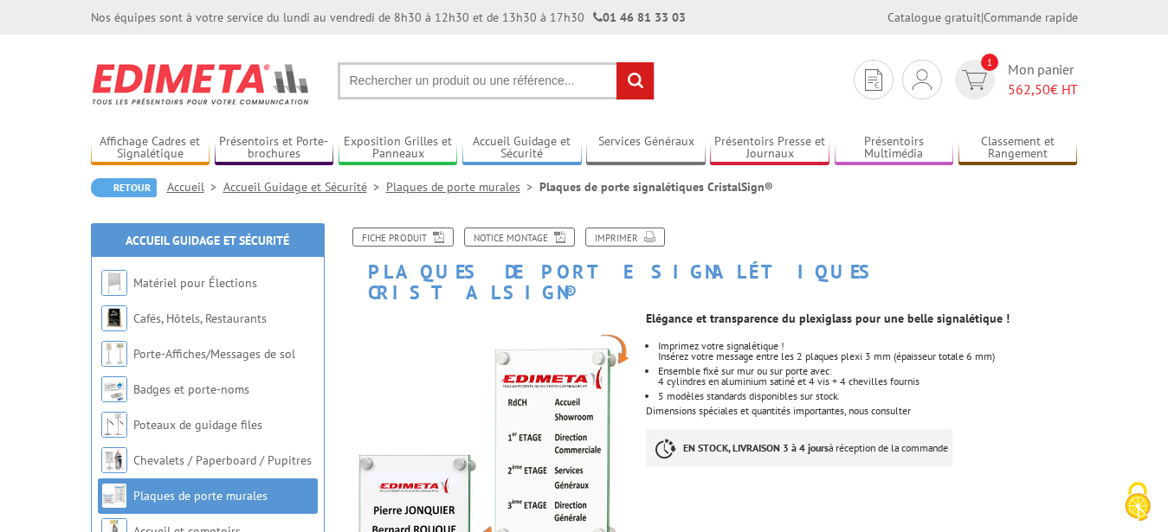
scroll to position [177, 0]
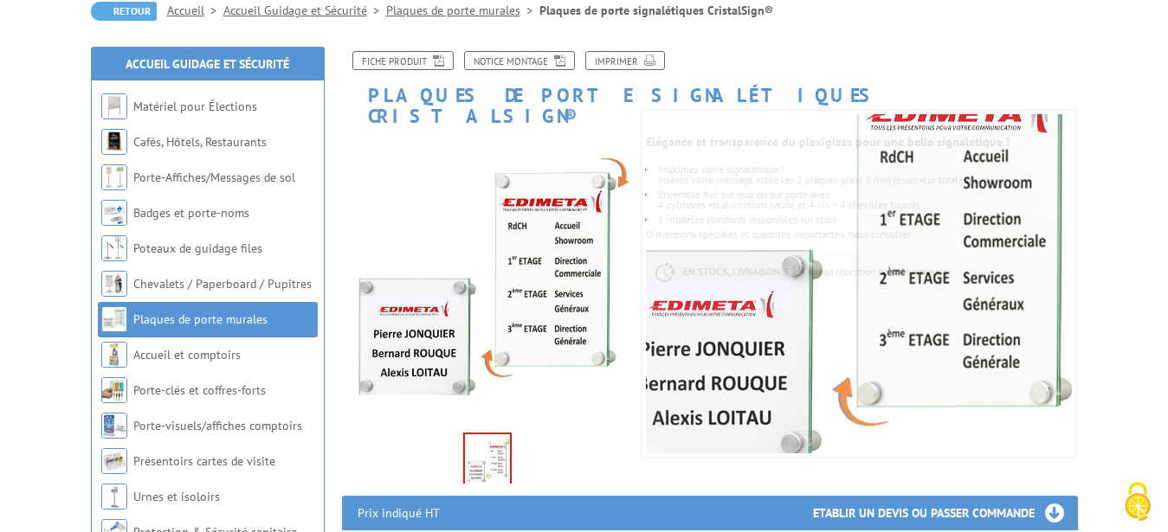
click at [479, 438] on img at bounding box center [487, 462] width 45 height 54
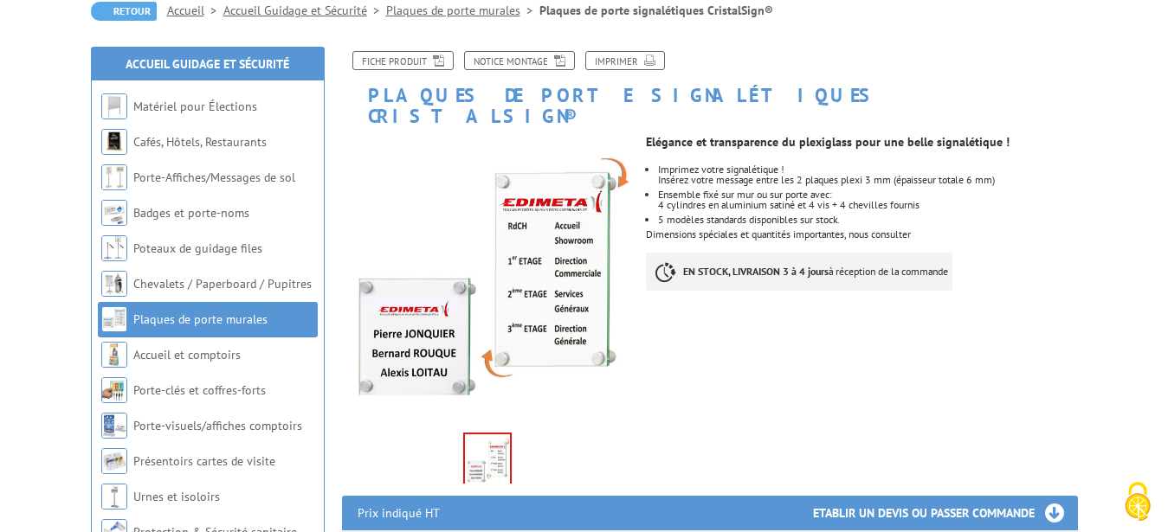
click at [479, 438] on img at bounding box center [487, 462] width 45 height 54
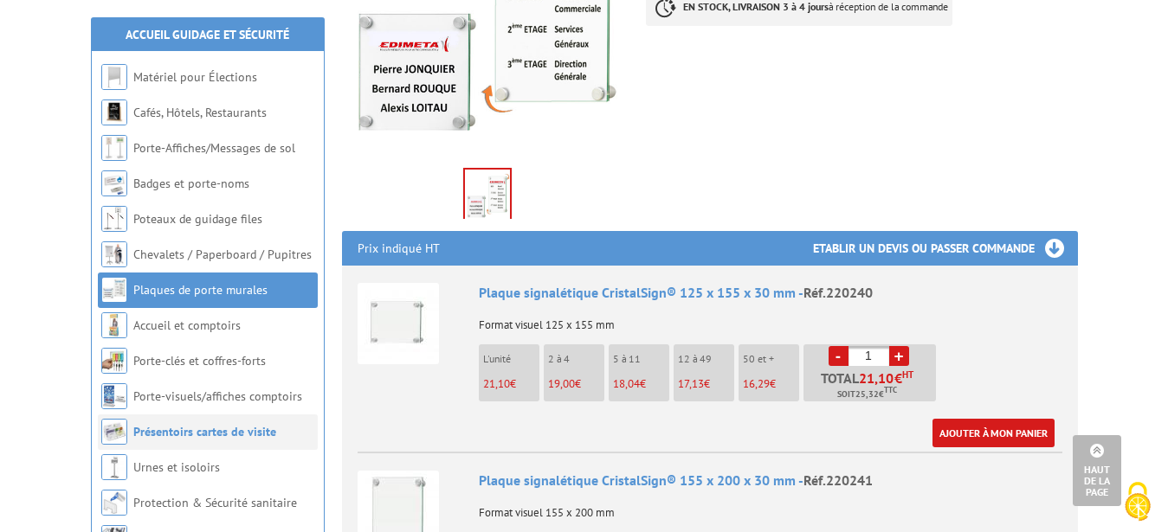
scroll to position [530, 0]
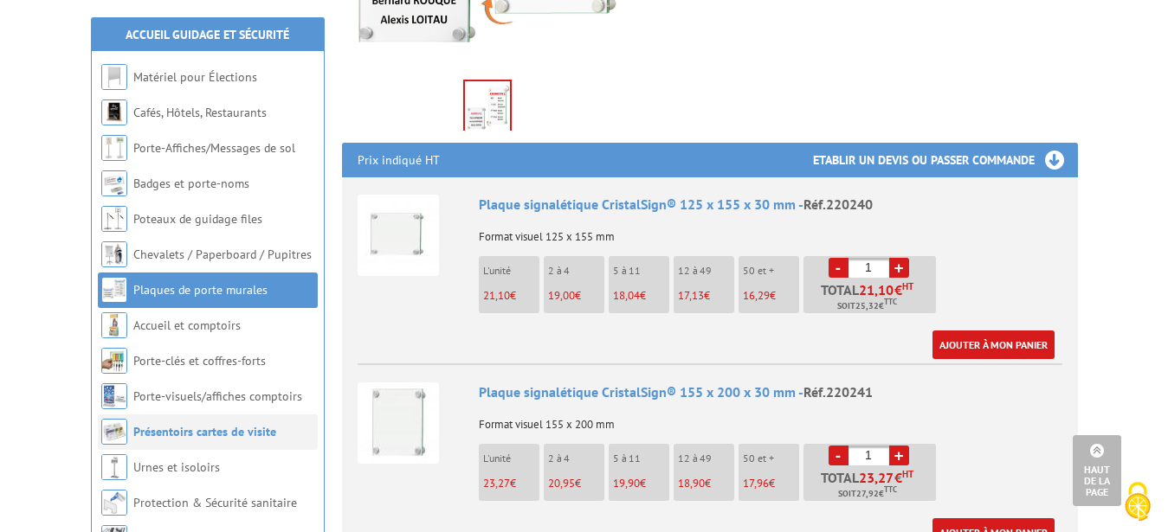
click at [208, 433] on link "Présentoirs cartes de visite" at bounding box center [204, 432] width 143 height 16
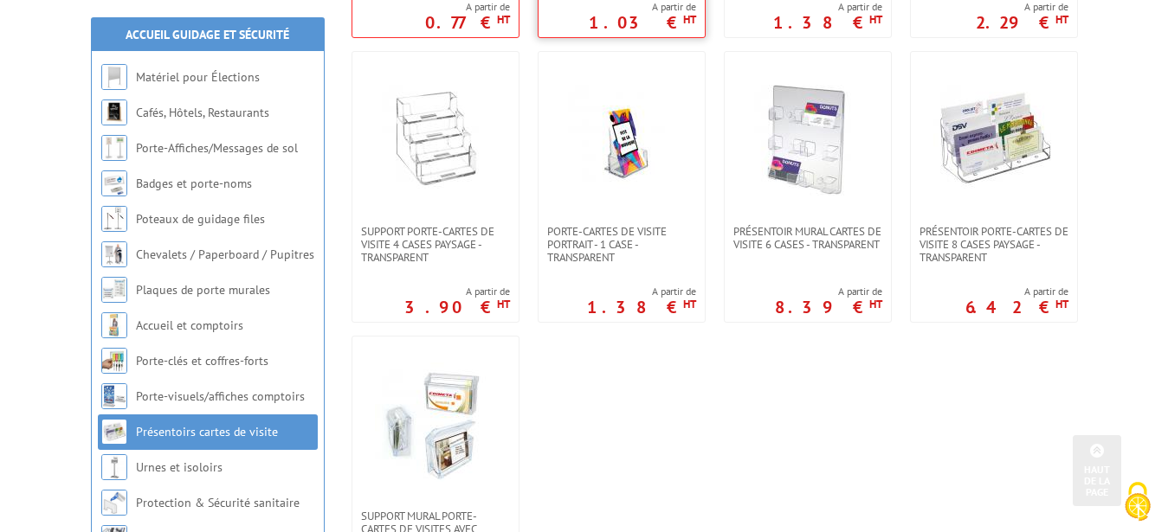
scroll to position [706, 0]
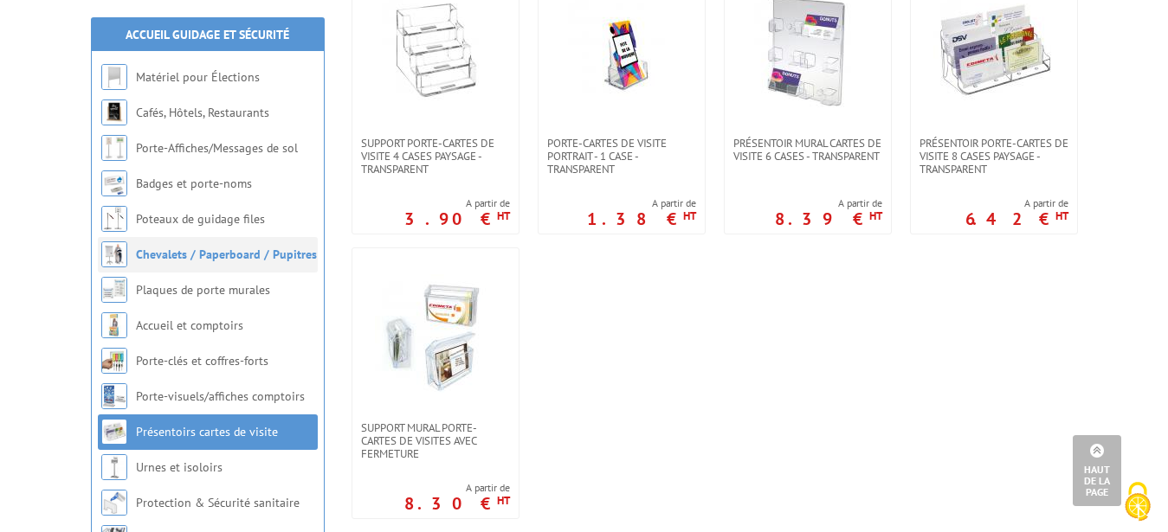
click at [175, 256] on link "Chevalets / Paperboard / Pupitres" at bounding box center [226, 255] width 181 height 16
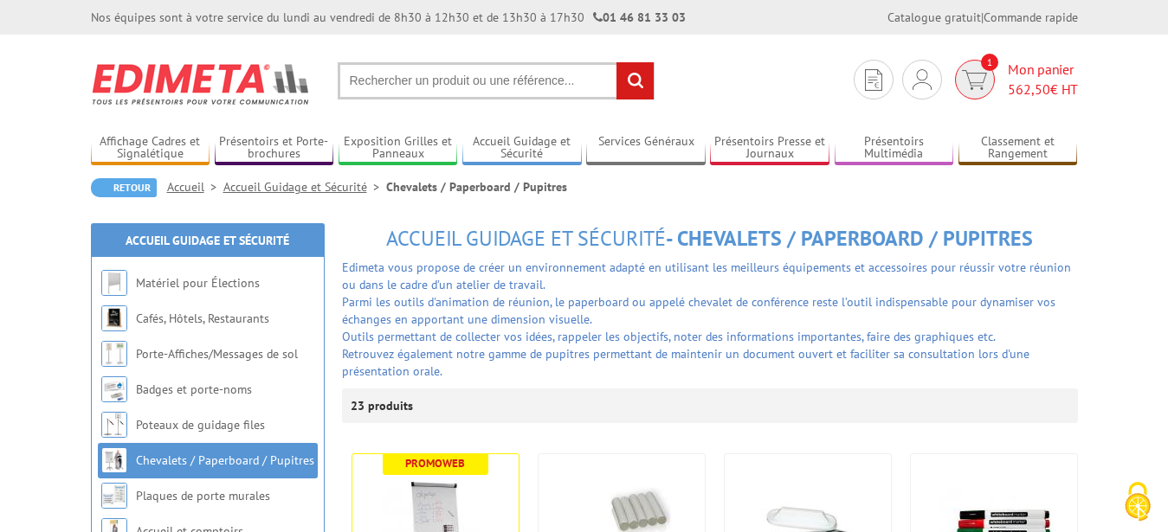
click at [1015, 76] on span "Mon panier 562,50 € HT" at bounding box center [1043, 80] width 70 height 40
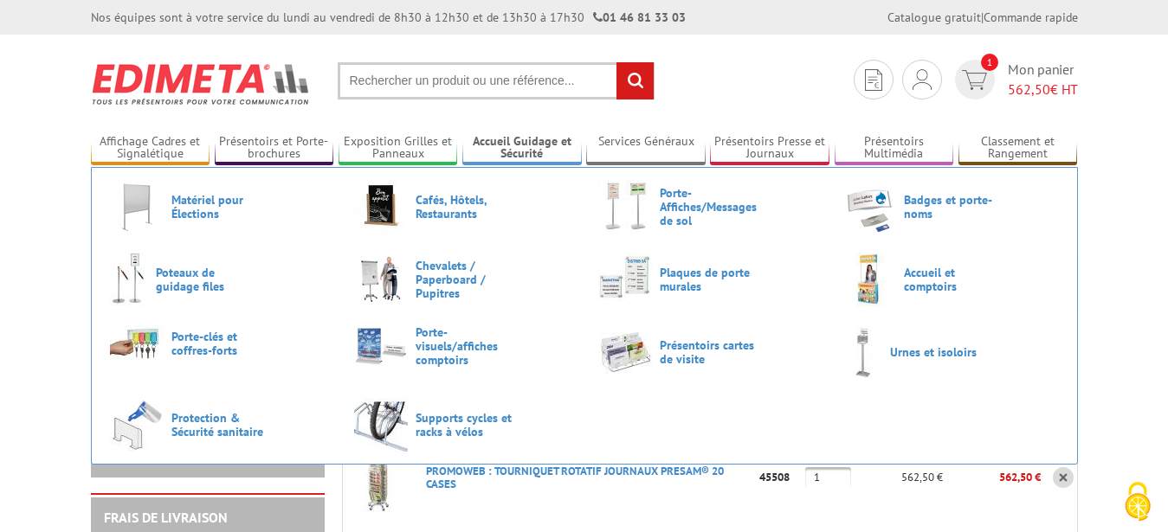
click at [395, 87] on input "text" at bounding box center [496, 80] width 317 height 37
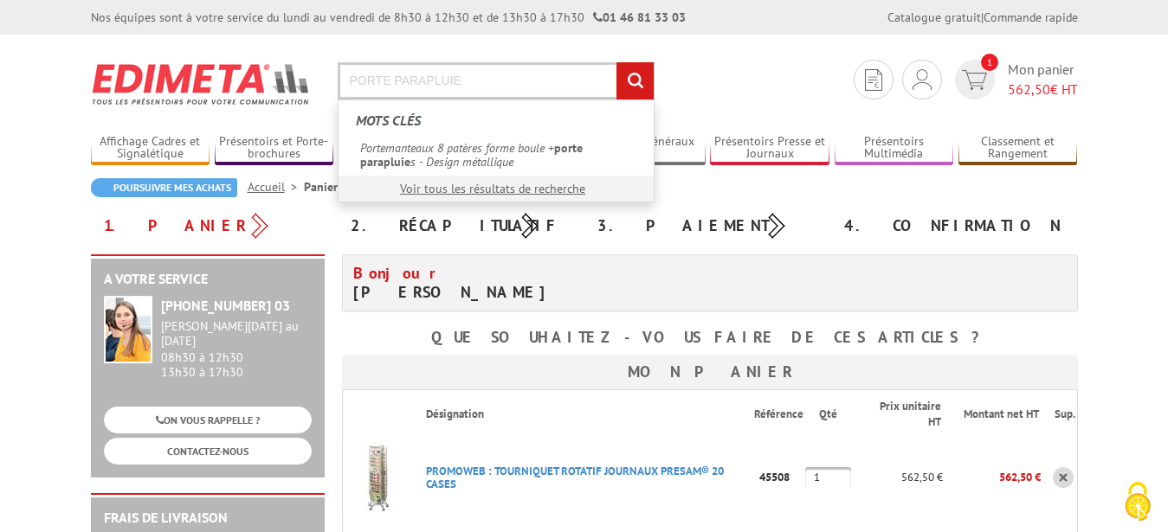
type input "PORTE PARAPLUIE"
click at [616, 62] on input "rechercher" at bounding box center [634, 80] width 37 height 37
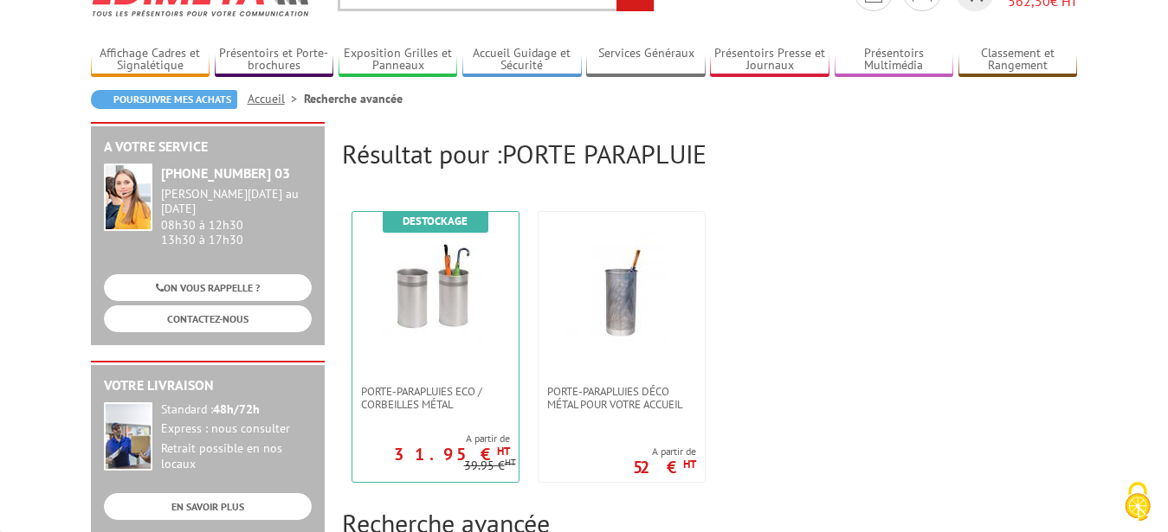
scroll to position [177, 0]
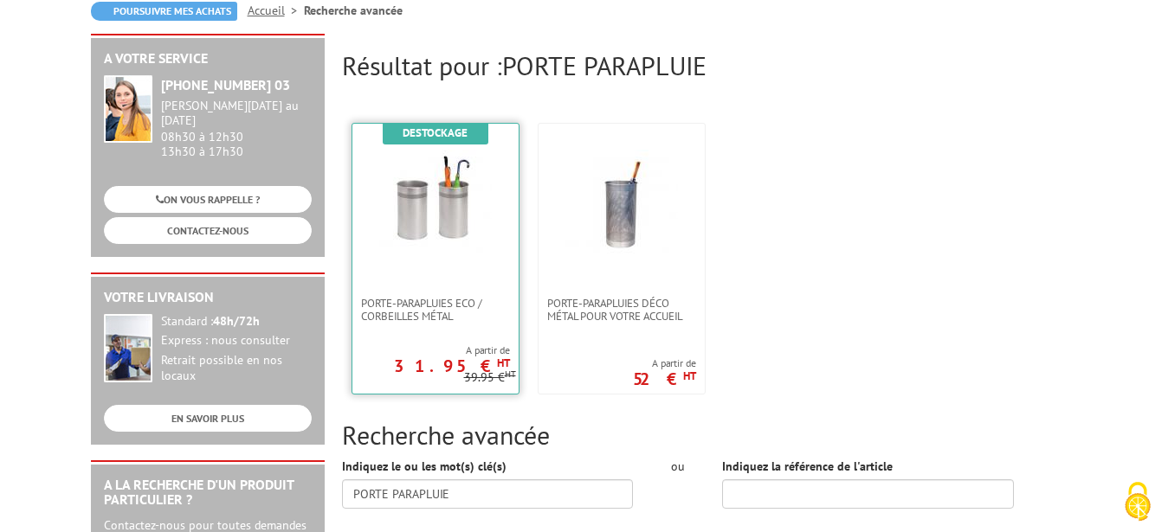
click at [428, 235] on img at bounding box center [435, 206] width 113 height 113
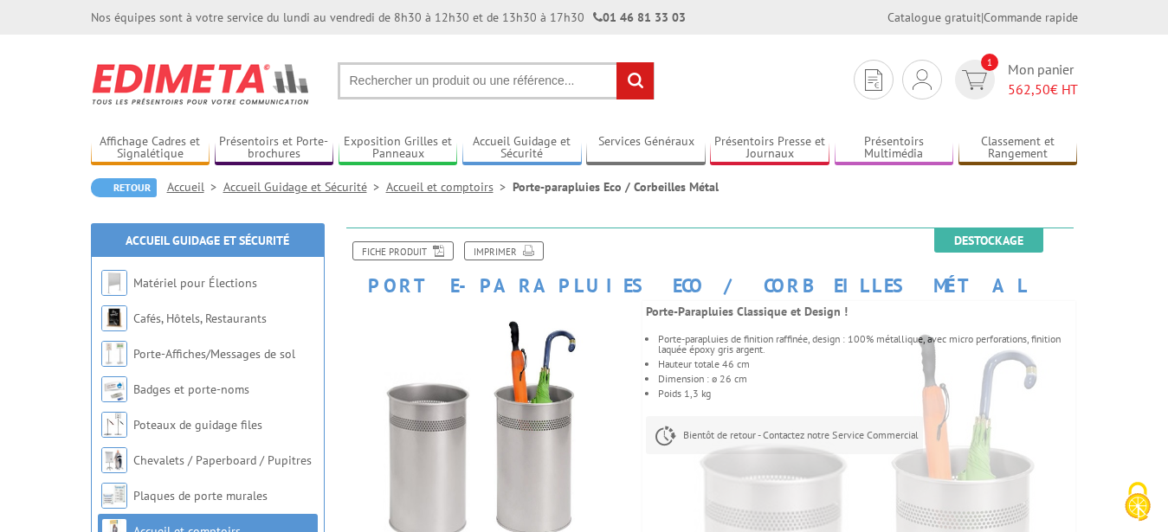
scroll to position [177, 0]
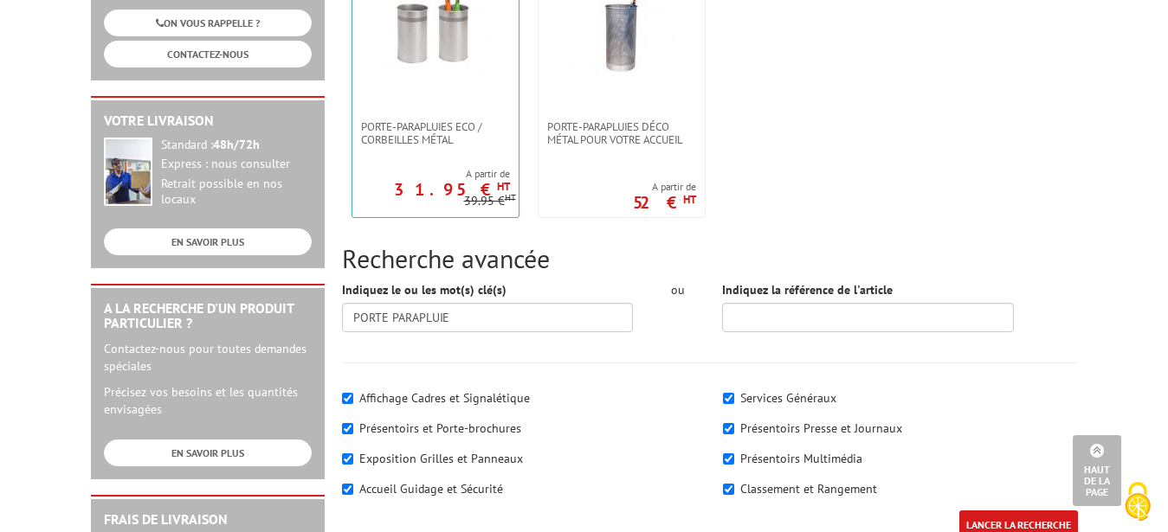
scroll to position [265, 0]
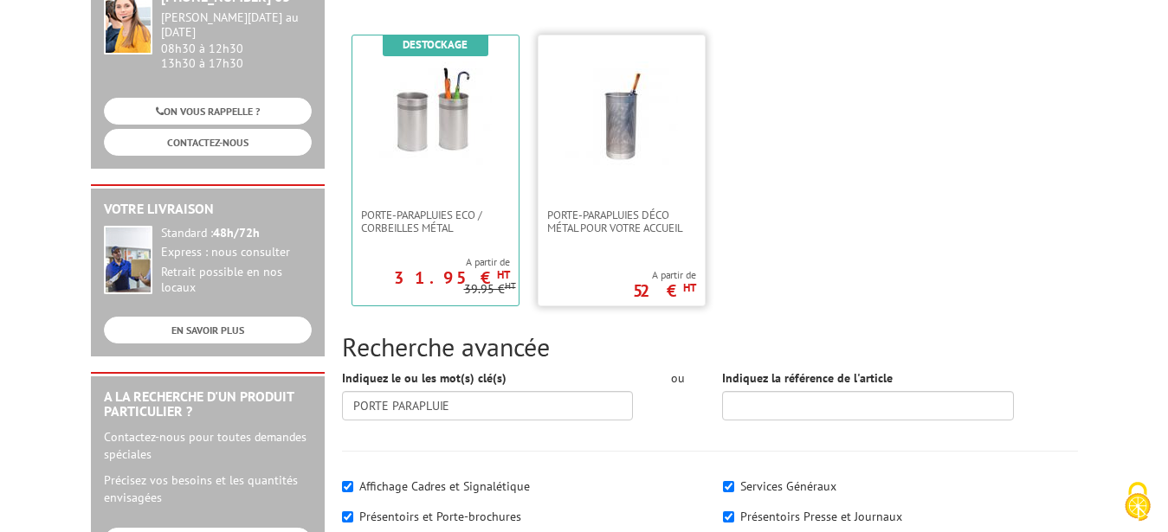
click at [641, 236] on div "Porte-parapluies Déco métal pour votre accueil A partir de 52 € HT" at bounding box center [622, 171] width 168 height 272
click at [633, 190] on link at bounding box center [621, 121] width 166 height 173
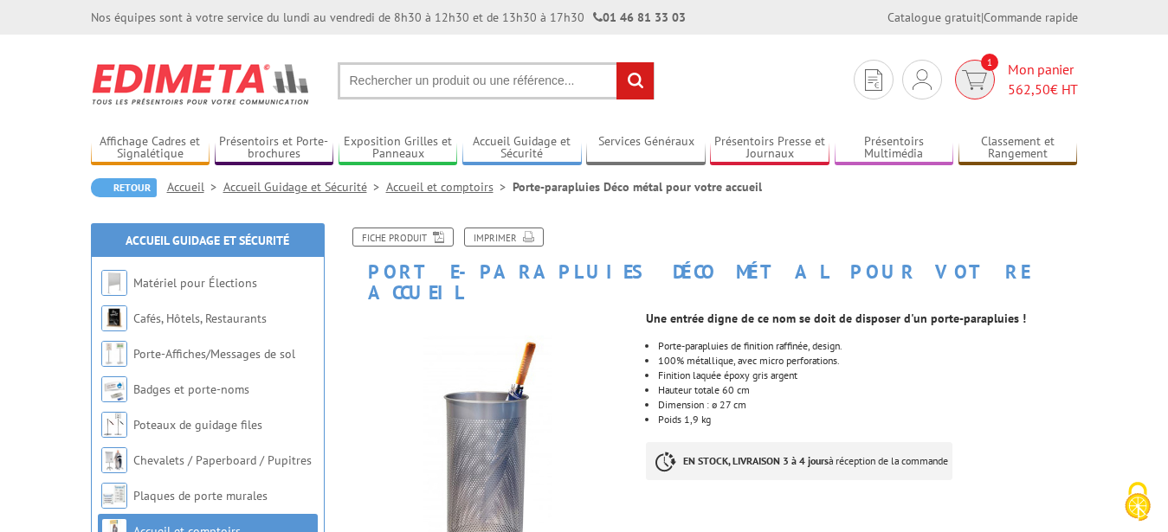
click at [1052, 88] on span "562,50 € HT" at bounding box center [1043, 90] width 70 height 20
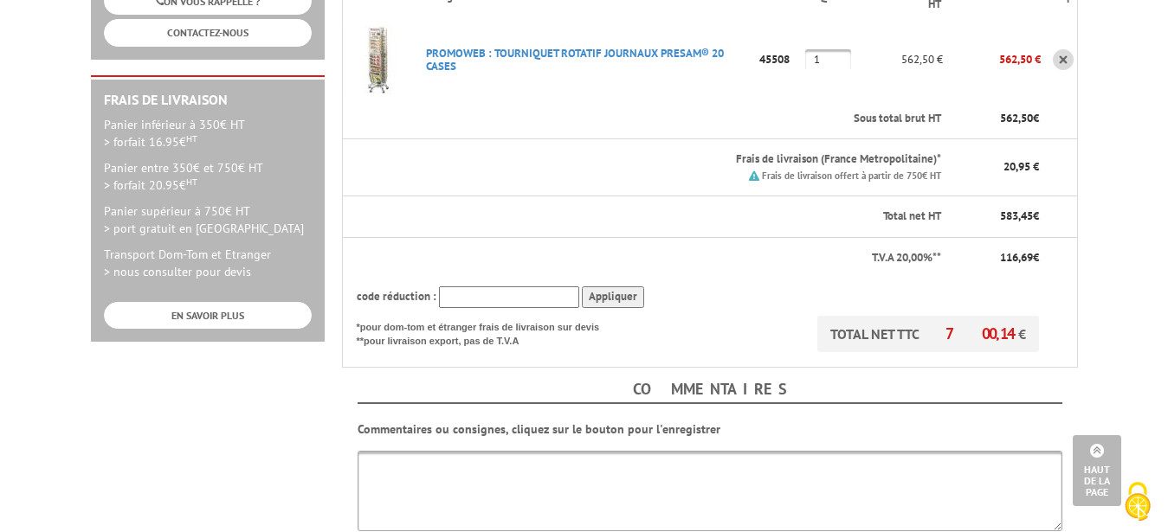
scroll to position [618, 0]
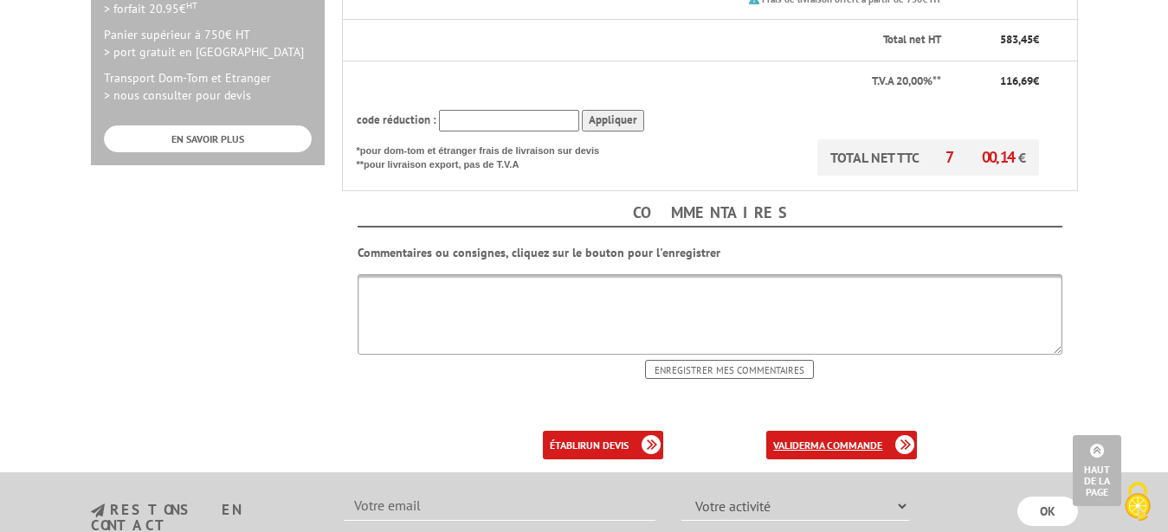
click at [807, 431] on link "valider ma commande" at bounding box center [841, 445] width 151 height 29
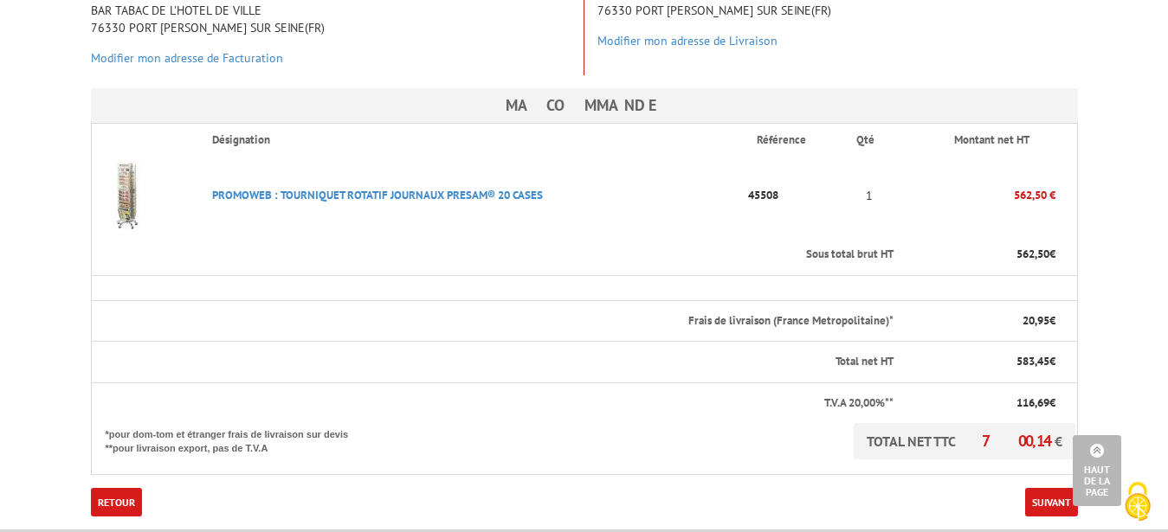
scroll to position [441, 0]
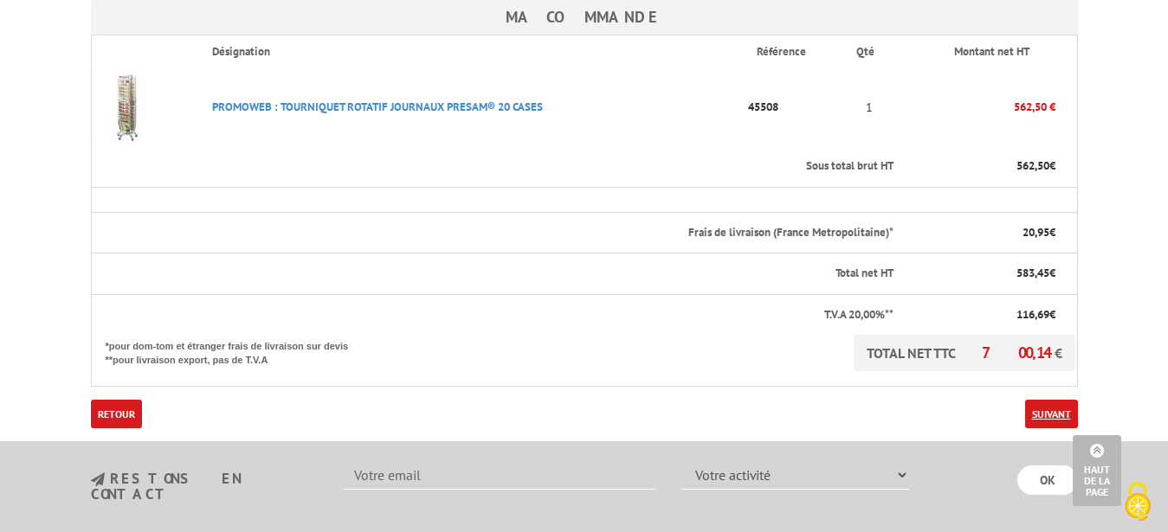
click at [1059, 409] on link "Suivant" at bounding box center [1051, 414] width 53 height 29
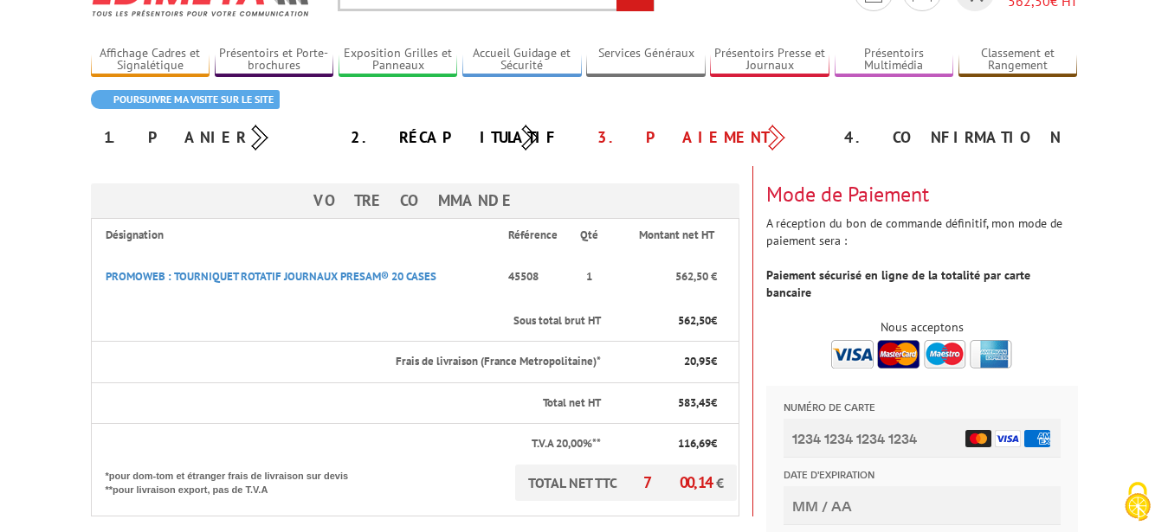
scroll to position [177, 0]
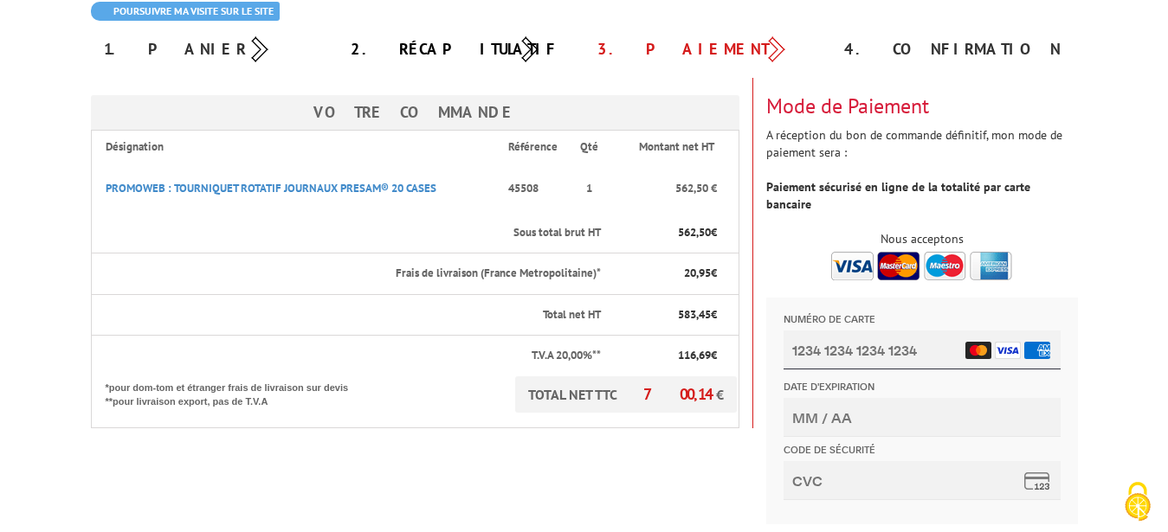
click at [812, 351] on input "Numéro de carte" at bounding box center [921, 350] width 277 height 39
type input "[CREDIT_CARD_NUMBER]"
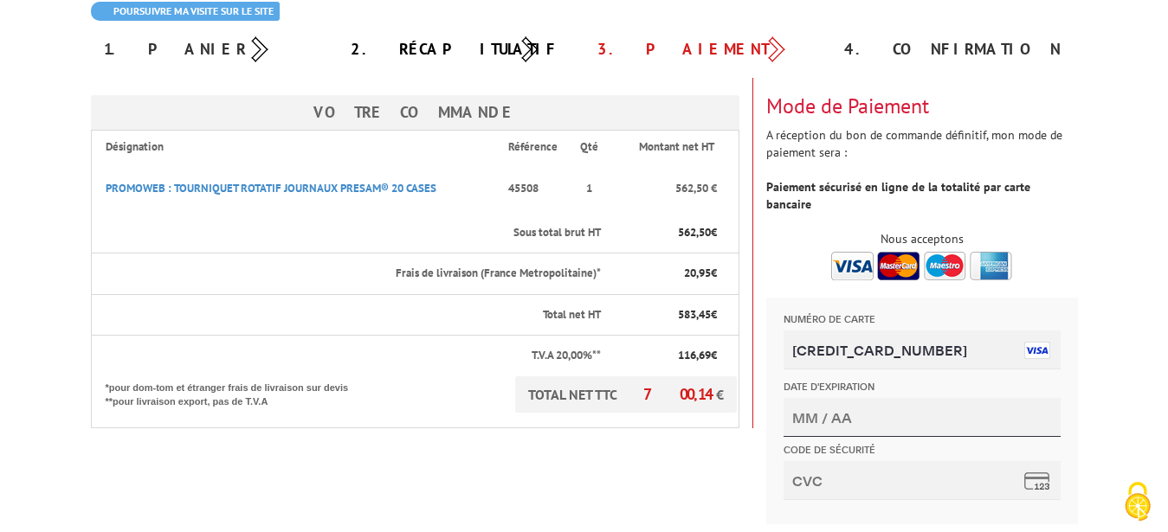
click at [888, 423] on input "Date d'expiration" at bounding box center [921, 417] width 277 height 39
type input "11/26"
click at [824, 481] on input "Code de sécurité" at bounding box center [921, 480] width 277 height 39
type input "15"
